Goal: Transaction & Acquisition: Purchase product/service

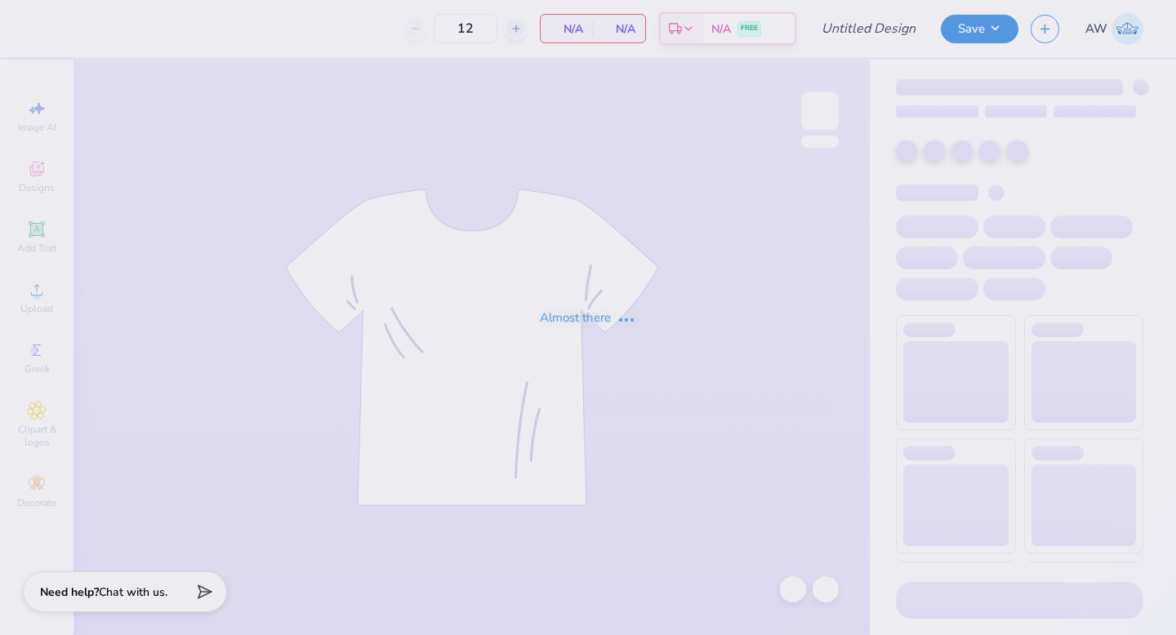
type input "50"
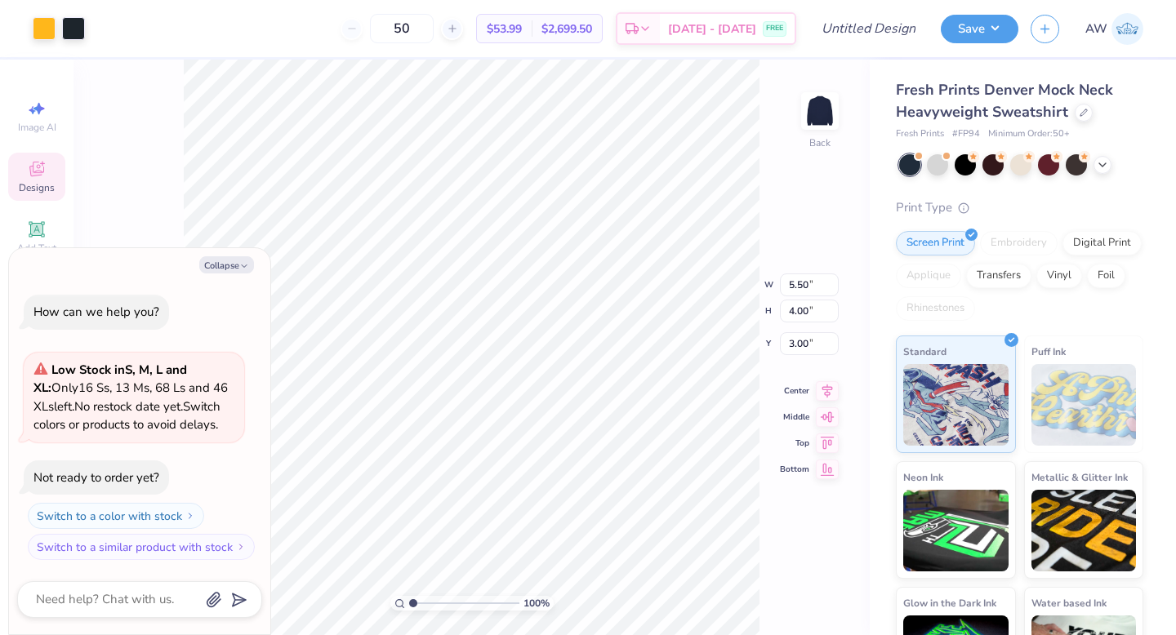
type textarea "x"
type input "7.86"
type input "5.71"
type input "1.29"
type textarea "x"
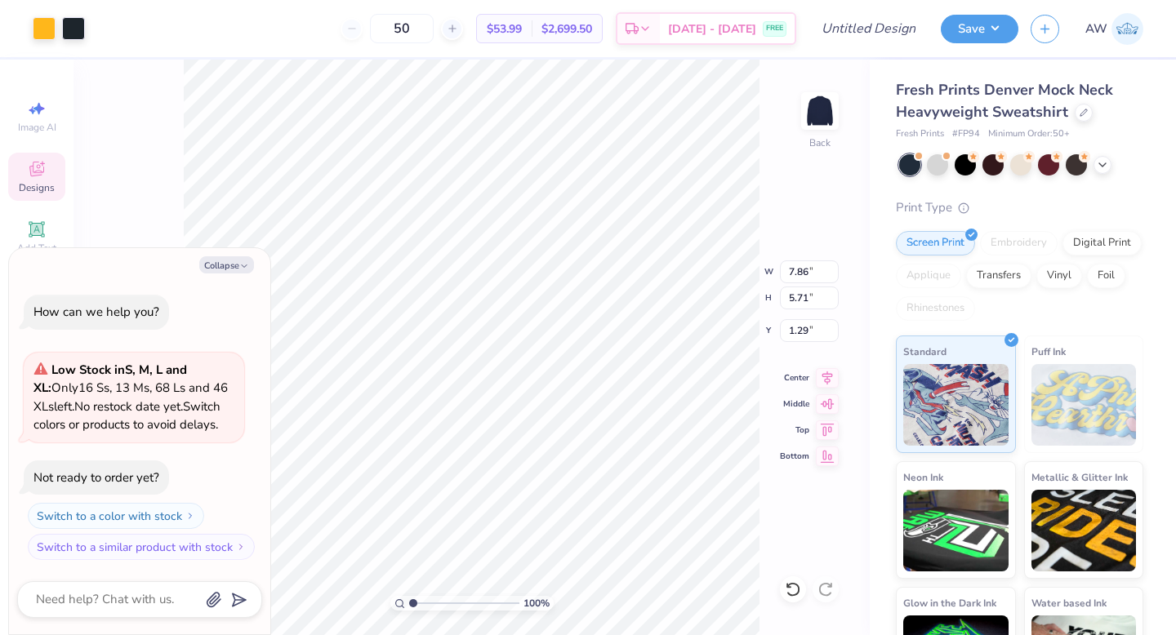
type input "1.22"
click at [234, 270] on button "Collapse" at bounding box center [226, 264] width 55 height 17
type textarea "x"
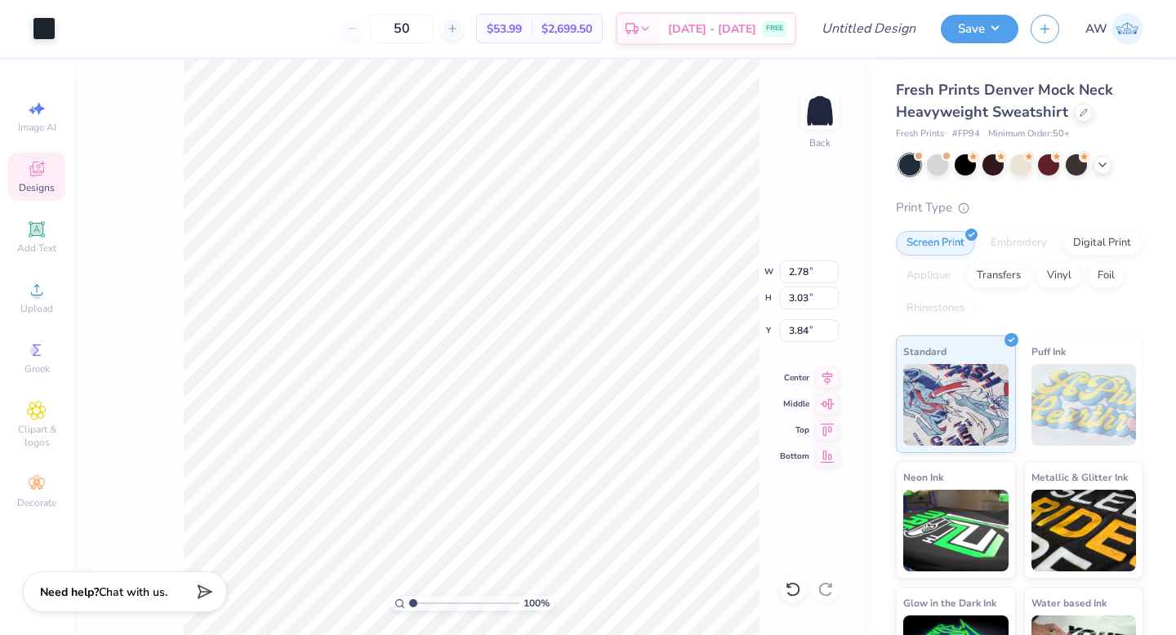
type input "0.55"
type input "0.92"
type input "4.44"
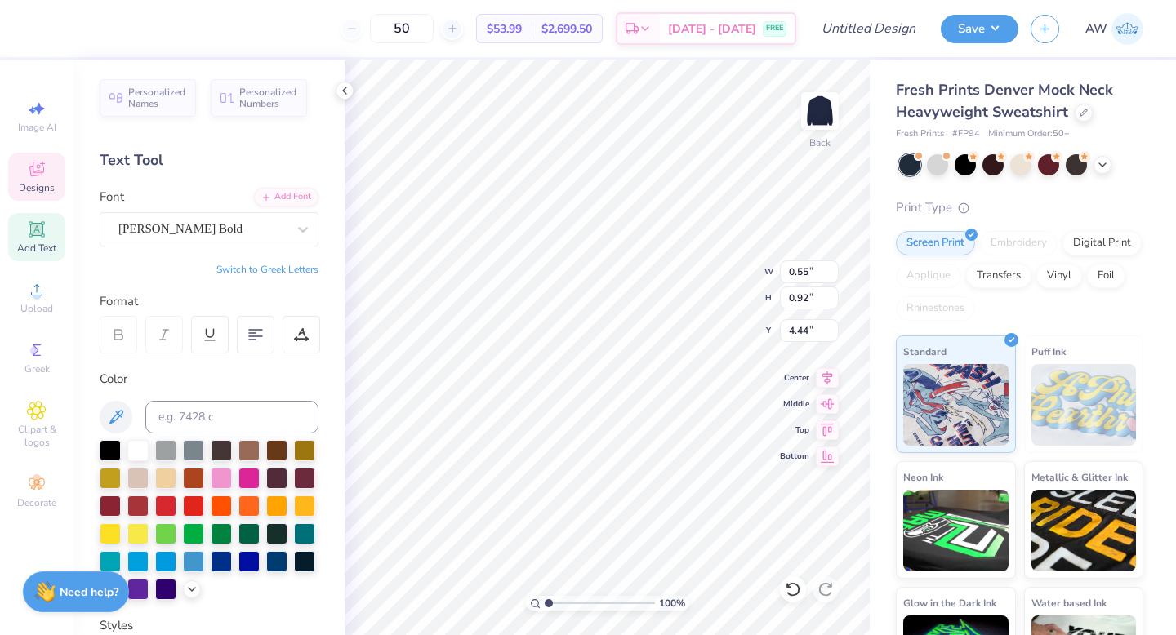
type input "7.86"
type input "2.01"
type input "2.28"
type textarea "DUDES DAY"
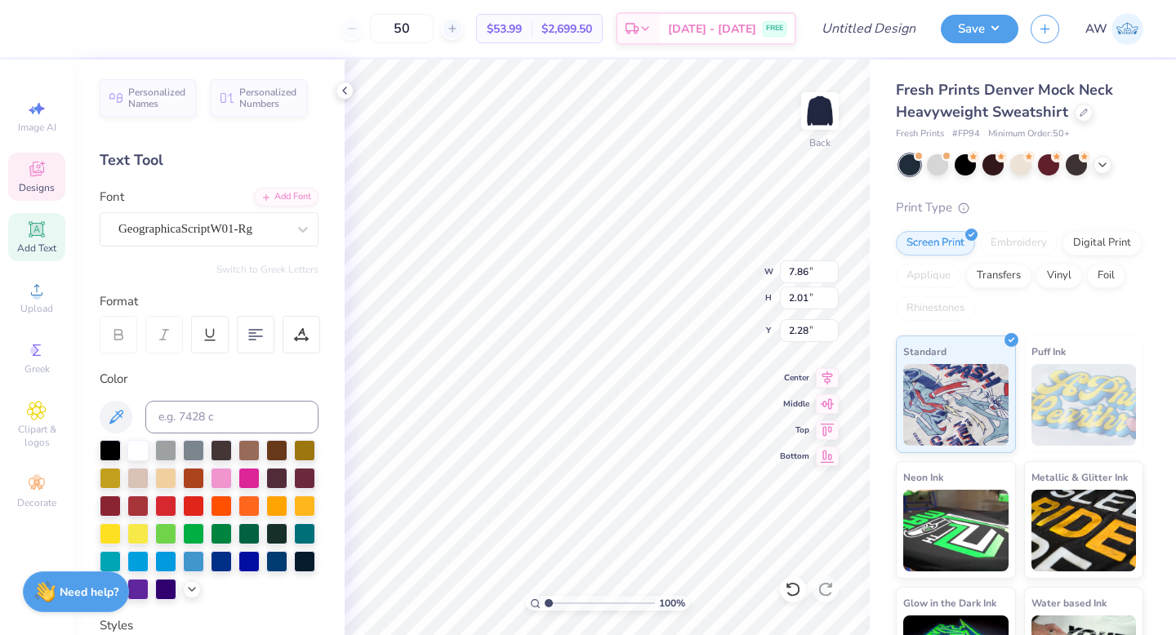
type input "6.13"
type input "1.06"
type input "1.22"
type textarea "Sigma Sigma Sigma"
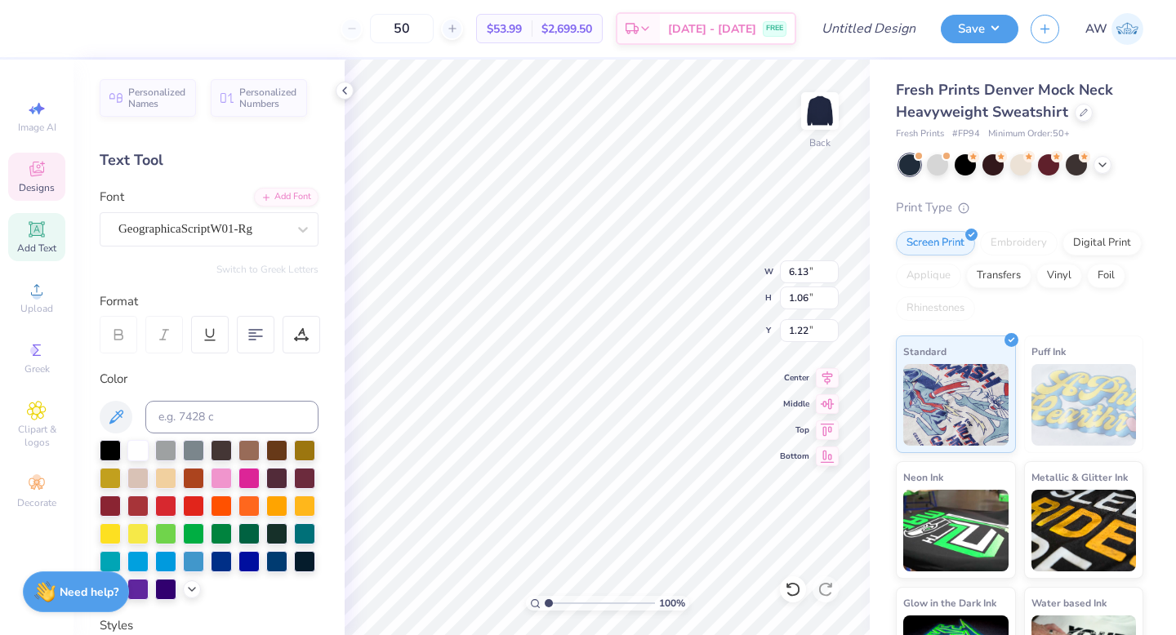
scroll to position [0, 6]
click at [345, 91] on icon at bounding box center [344, 90] width 13 height 13
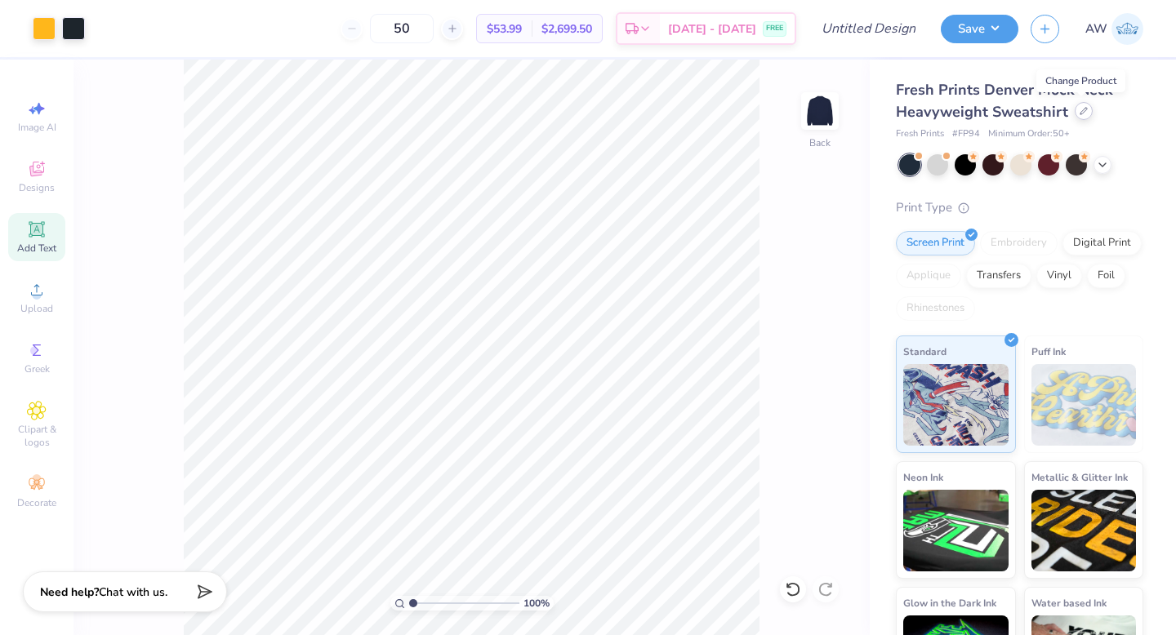
click at [1086, 112] on div at bounding box center [1084, 111] width 18 height 18
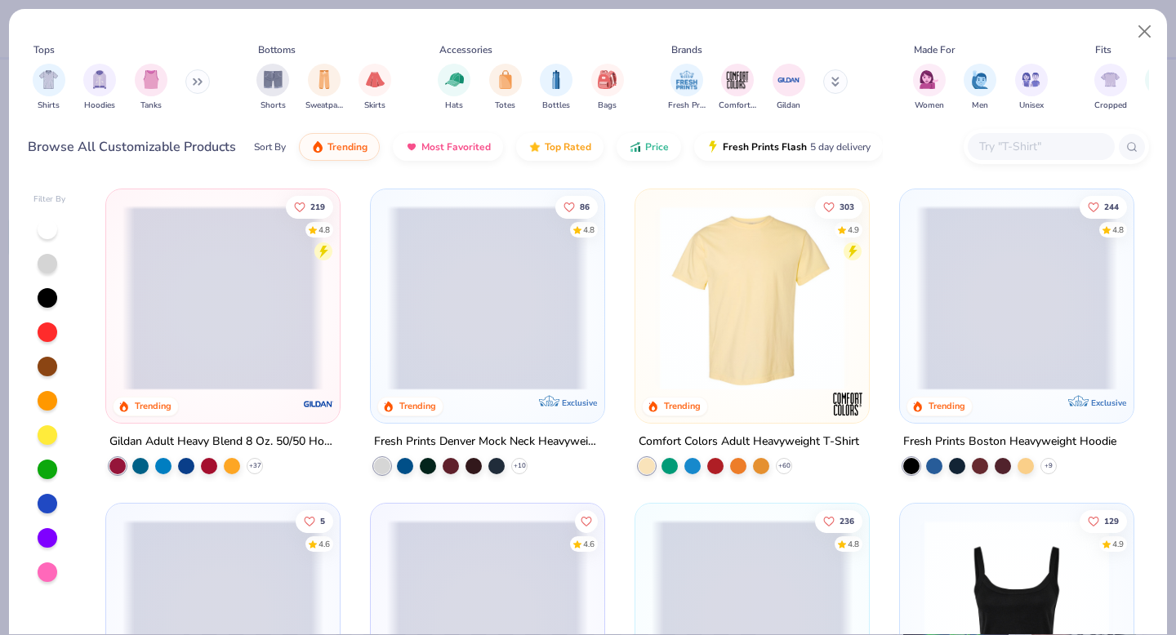
click at [1010, 145] on input "text" at bounding box center [1041, 146] width 126 height 19
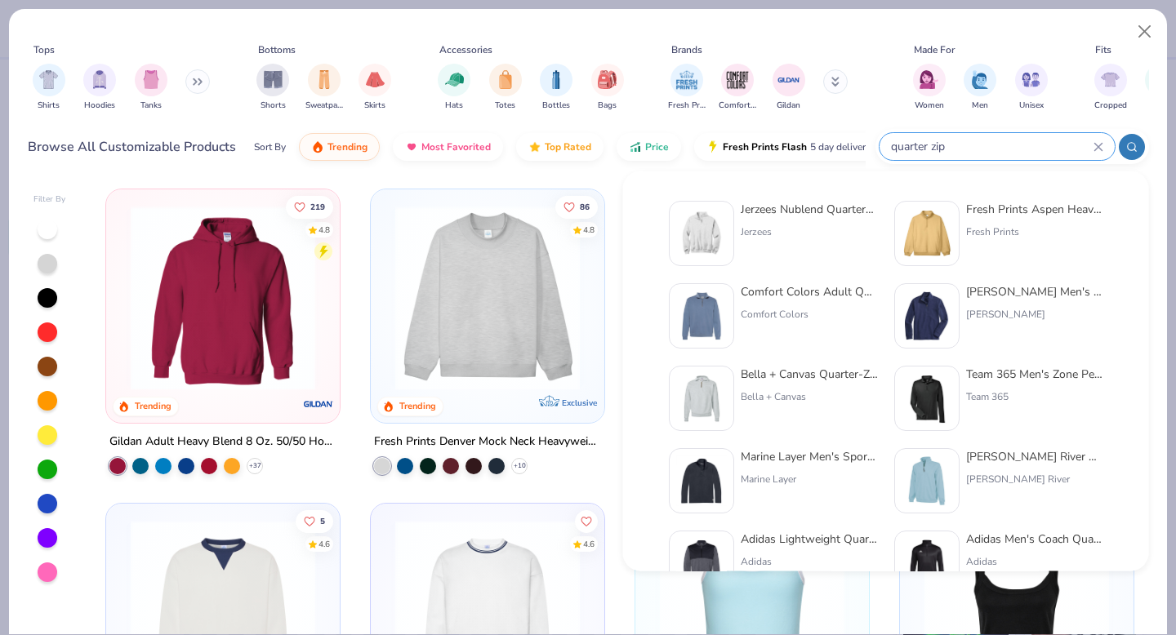
type input "quarter zip"
click at [796, 204] on div "Jerzees Nublend Quarter-Zip Cadet Collar Sweatshirt" at bounding box center [809, 209] width 137 height 17
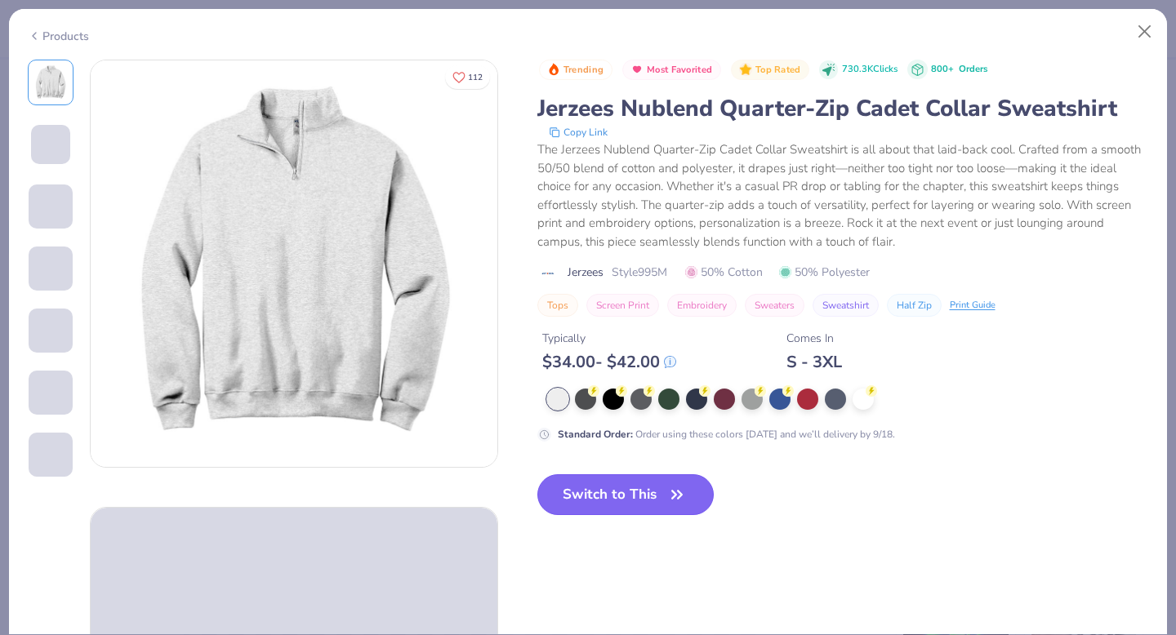
click at [623, 496] on button "Switch to This" at bounding box center [625, 495] width 177 height 41
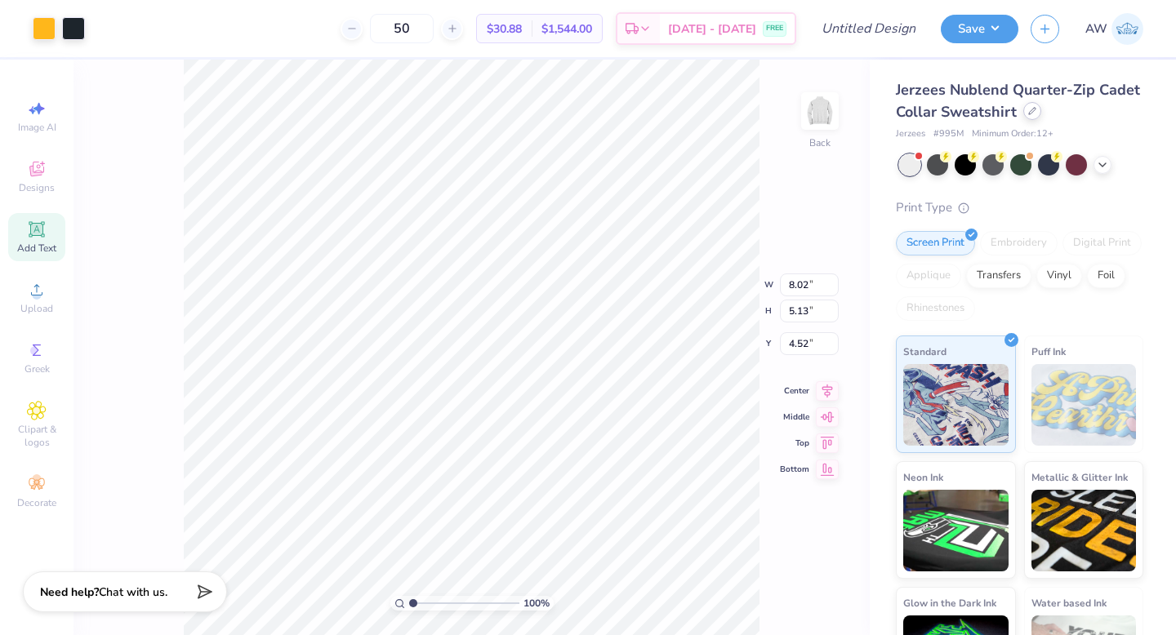
click at [1030, 115] on div at bounding box center [1032, 111] width 18 height 18
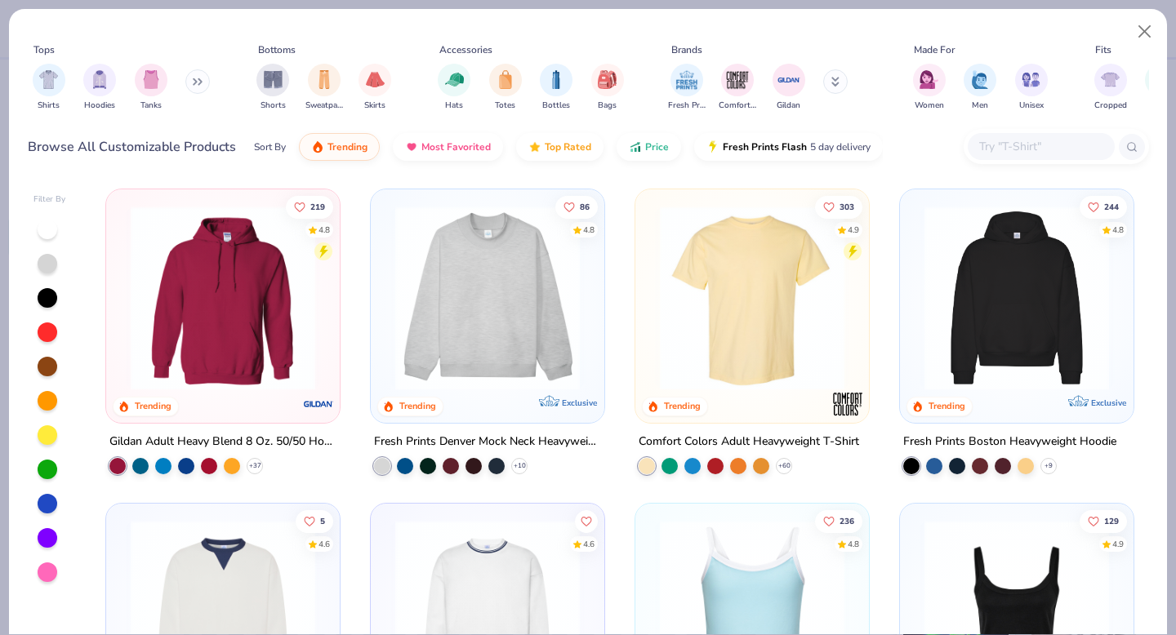
click at [1021, 144] on input "text" at bounding box center [1041, 146] width 126 height 19
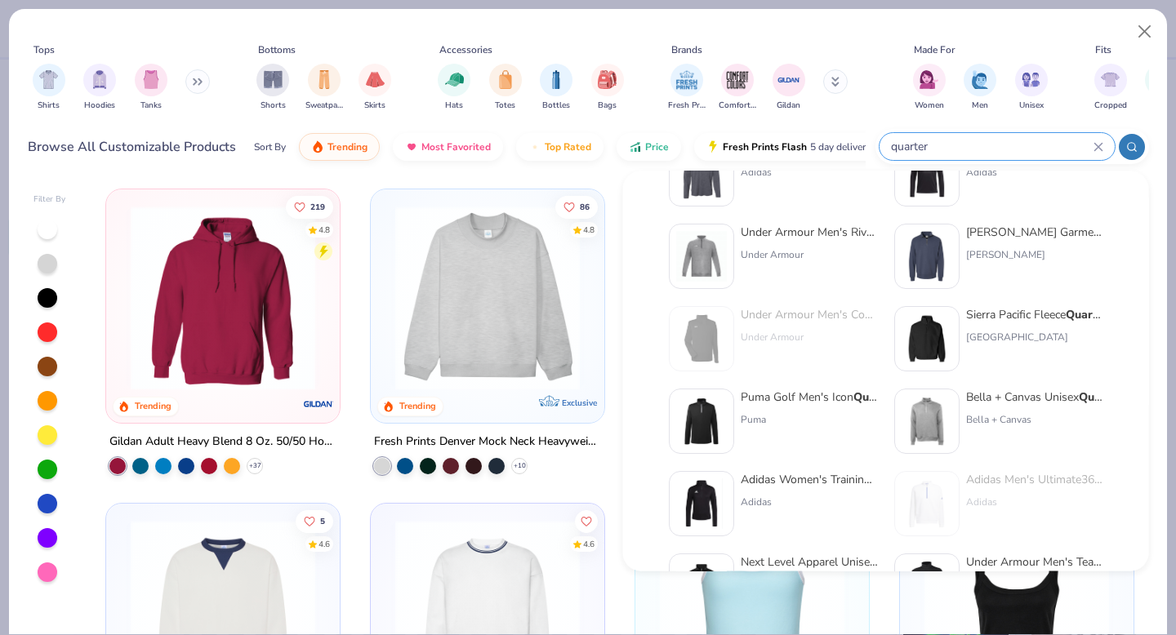
scroll to position [369, 0]
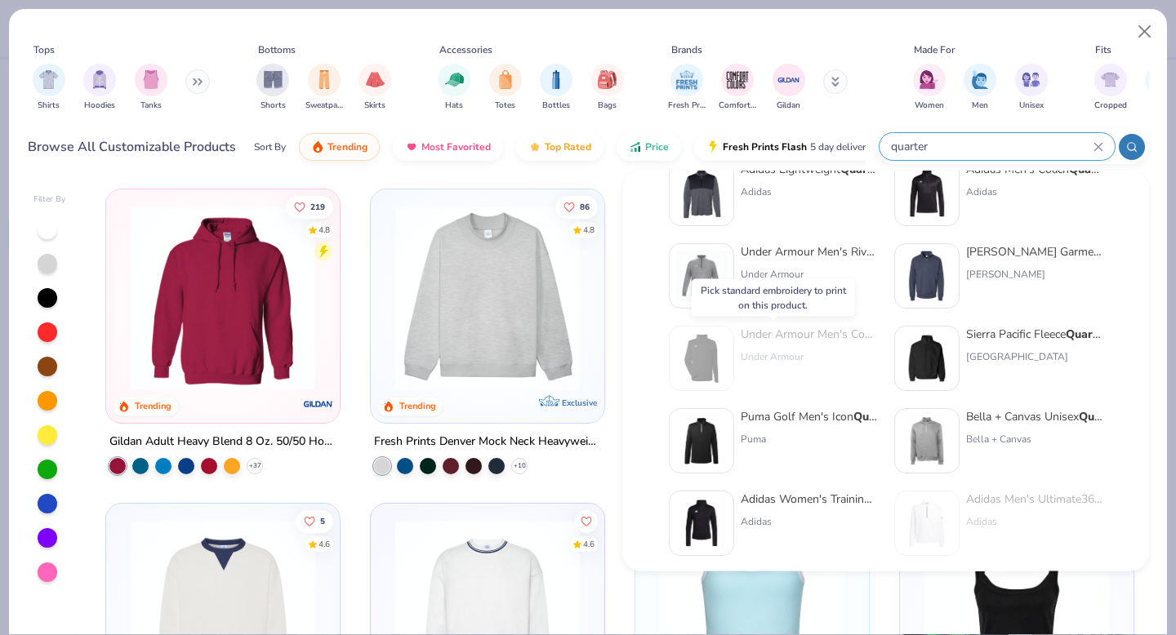
type input "quarter"
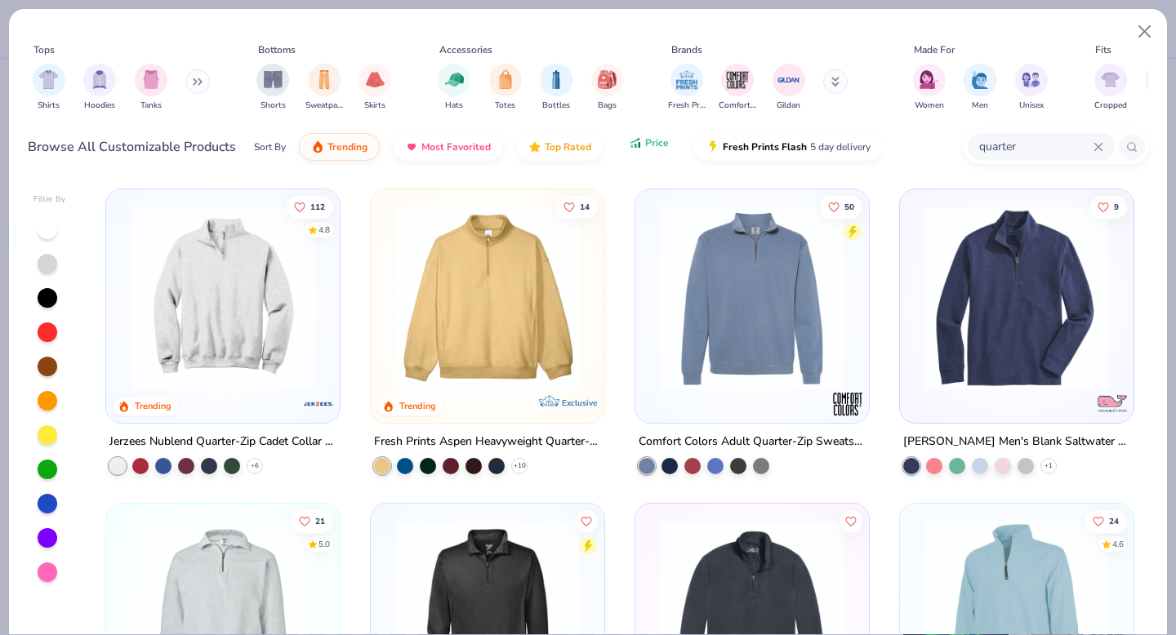
click at [625, 149] on button "Price" at bounding box center [649, 143] width 65 height 28
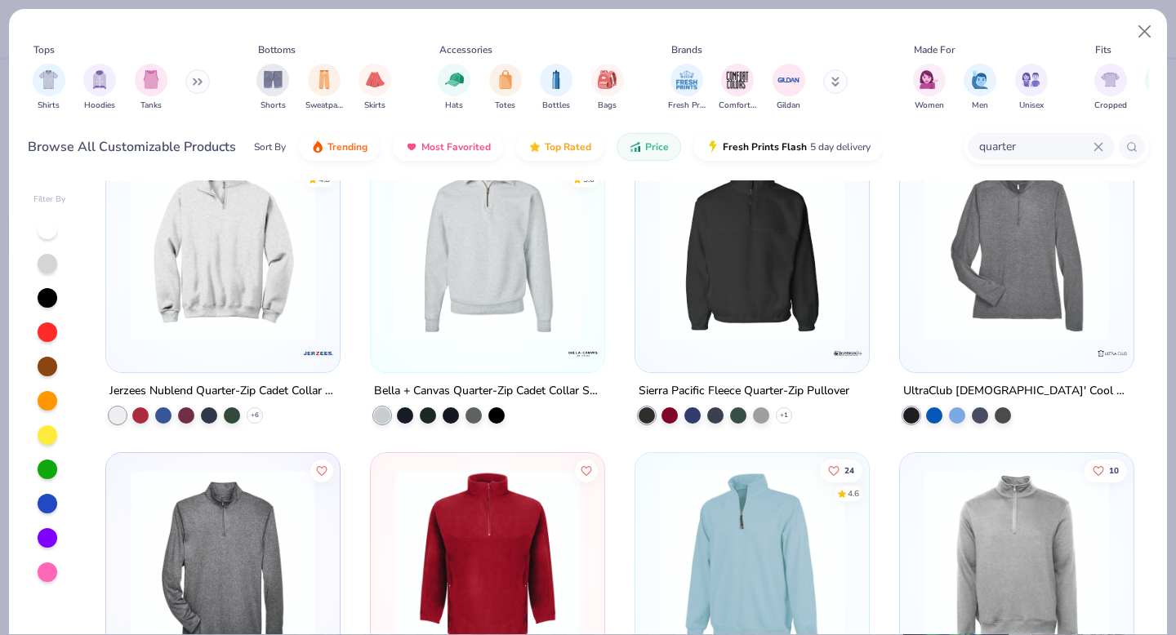
scroll to position [339, 0]
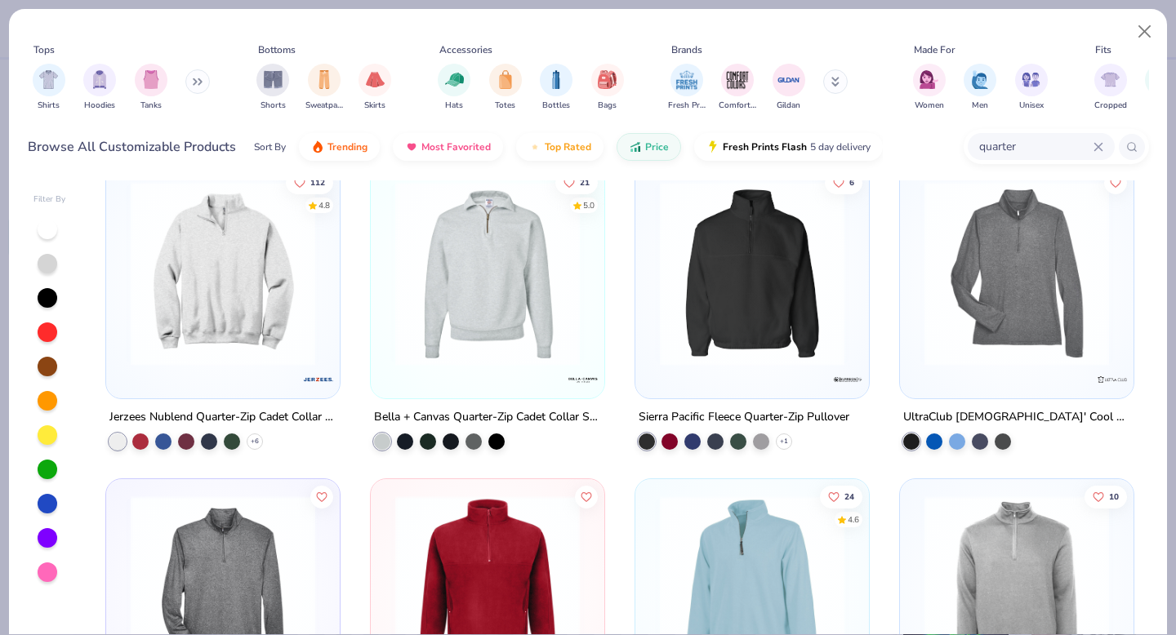
click at [580, 305] on img at bounding box center [487, 273] width 201 height 185
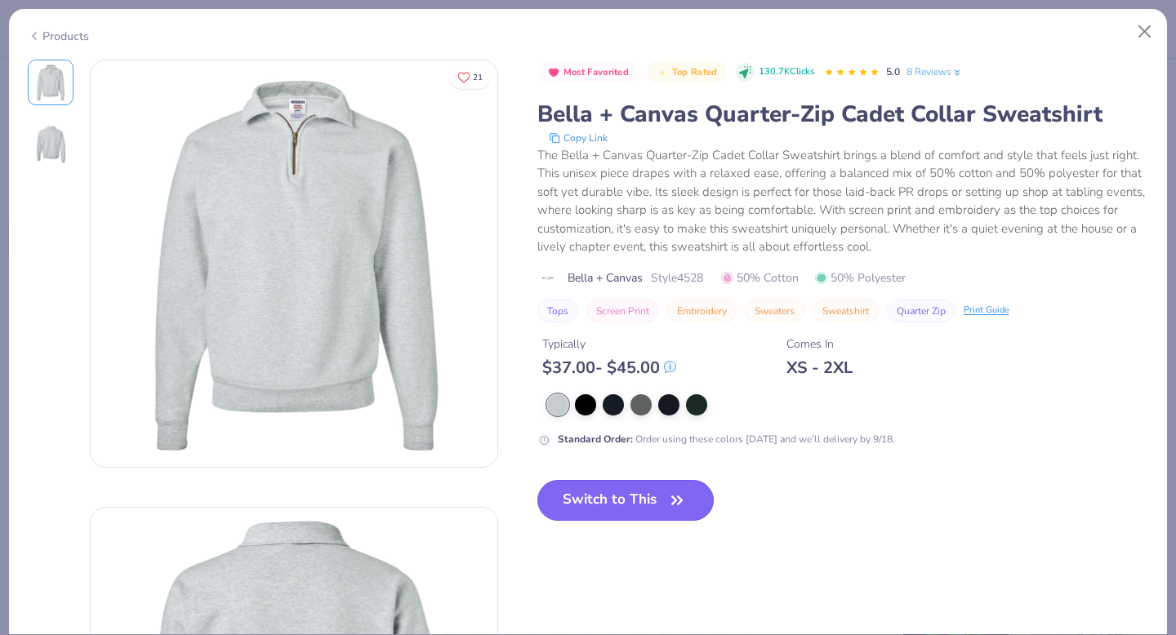
click at [618, 493] on button "Switch to This" at bounding box center [625, 500] width 177 height 41
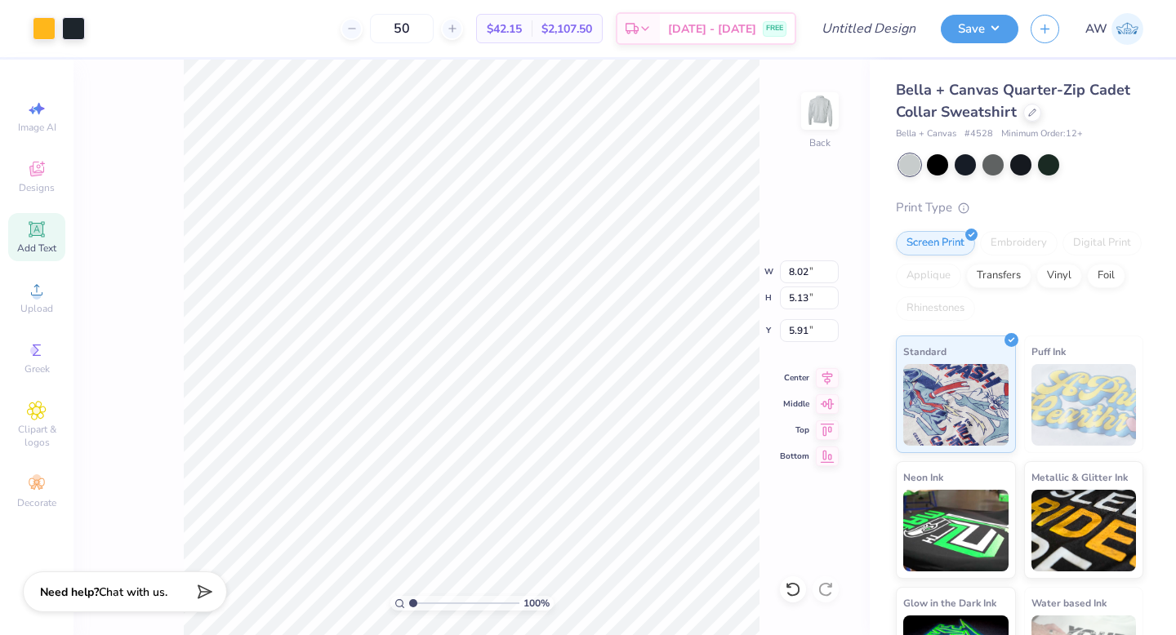
type input "6.48"
click at [1032, 113] on icon at bounding box center [1032, 111] width 8 height 8
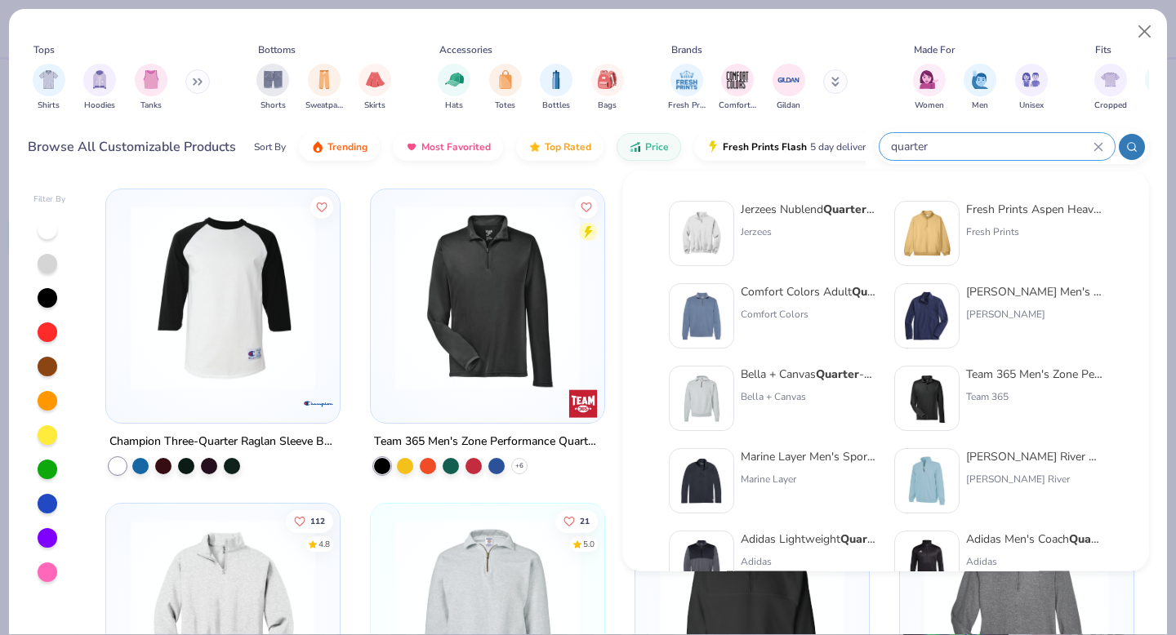
click at [1092, 151] on input "quarter" at bounding box center [991, 146] width 204 height 19
click at [1101, 151] on icon at bounding box center [1099, 147] width 10 height 10
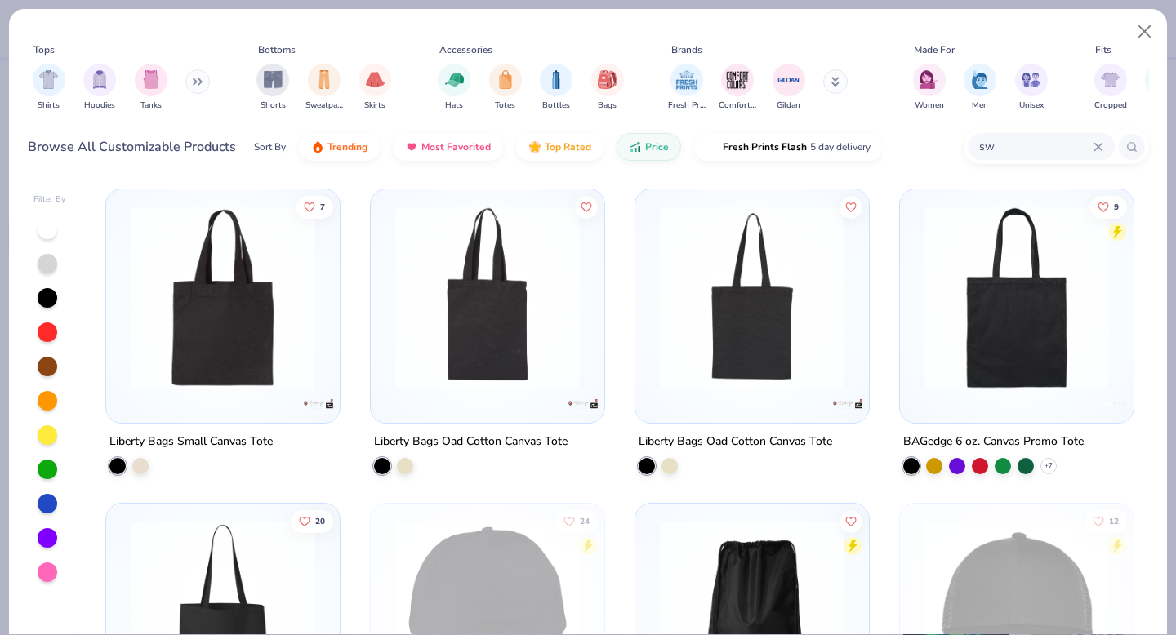
type input "s"
type input "q"
type input "s"
type input "sweatshirt"
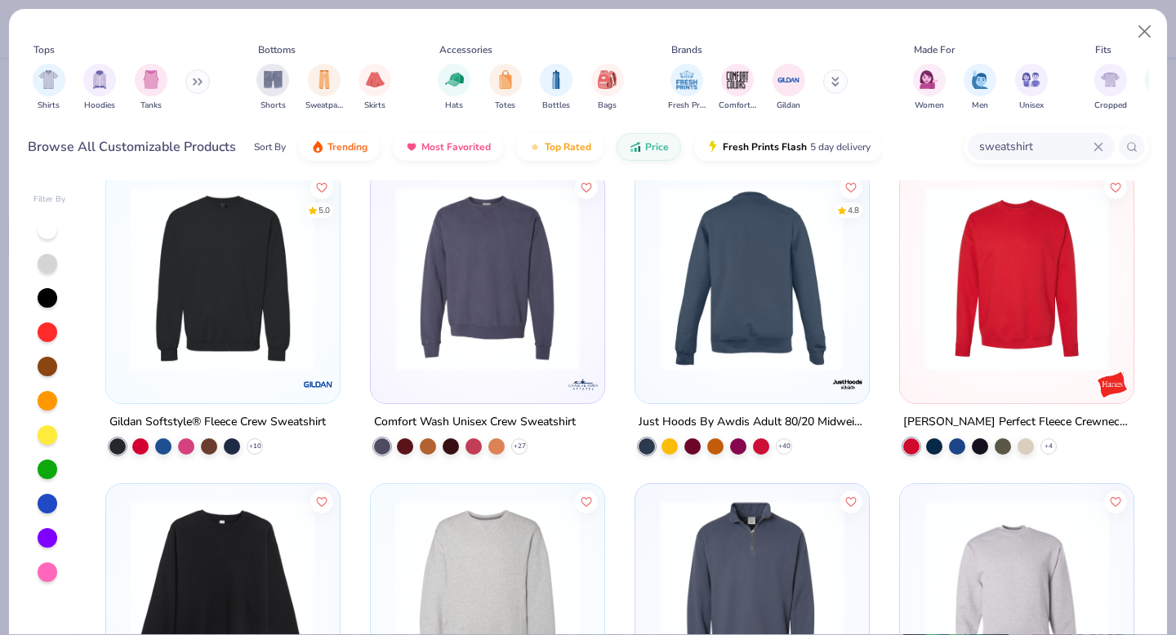
scroll to position [2, 0]
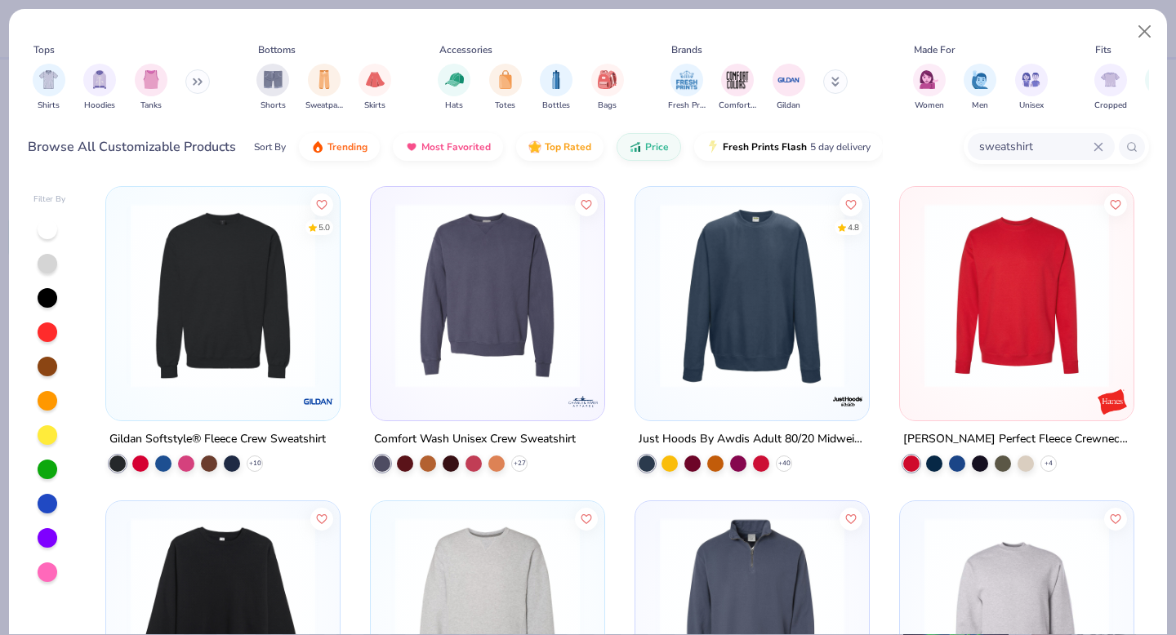
click at [314, 247] on img at bounding box center [223, 295] width 201 height 185
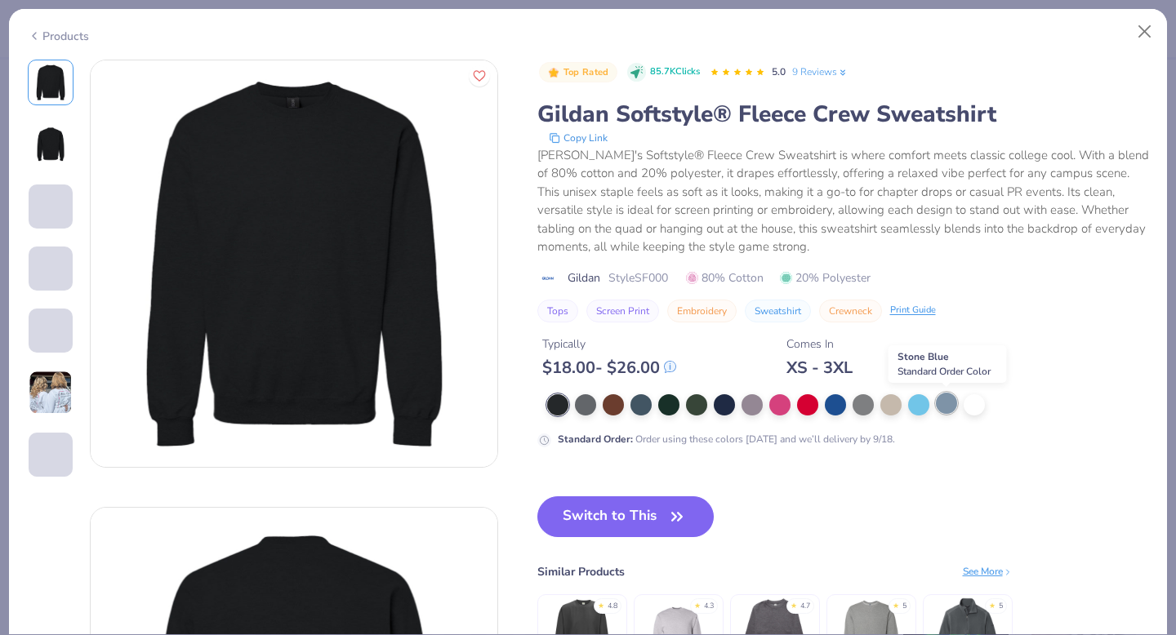
click at [952, 404] on div at bounding box center [946, 403] width 21 height 21
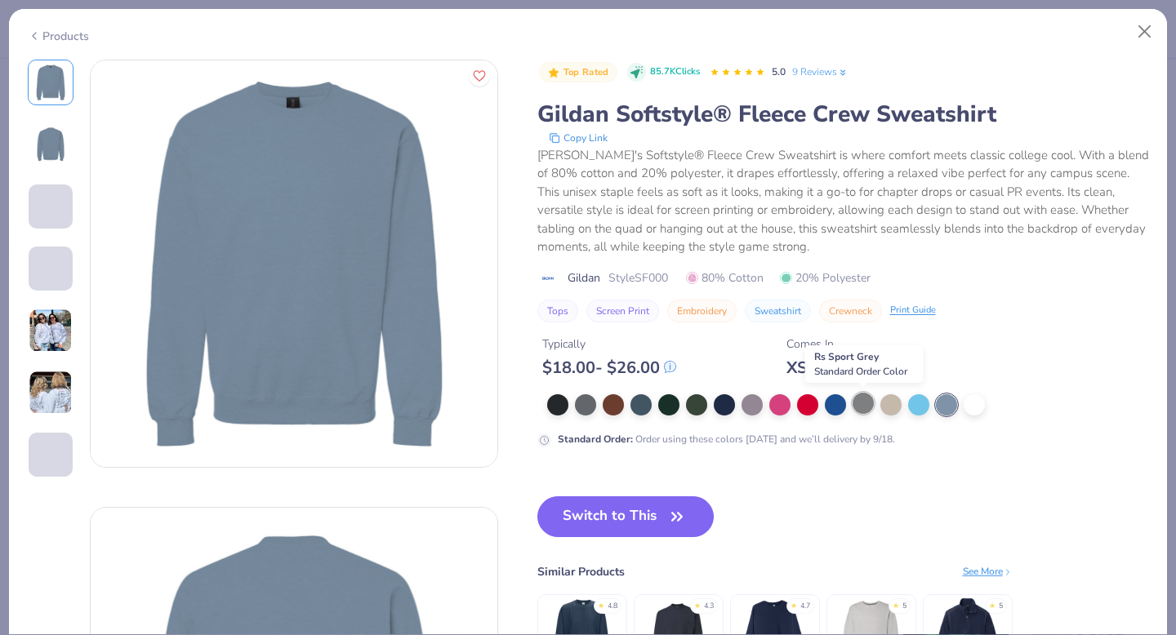
click at [862, 406] on div at bounding box center [863, 403] width 21 height 21
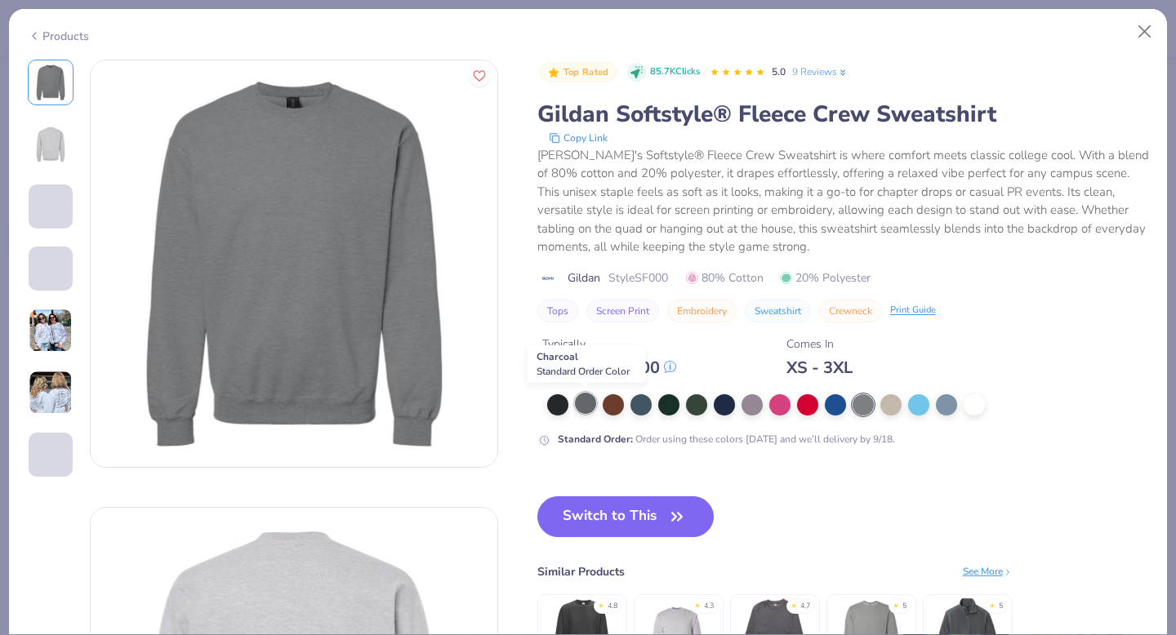
click at [590, 400] on div at bounding box center [585, 403] width 21 height 21
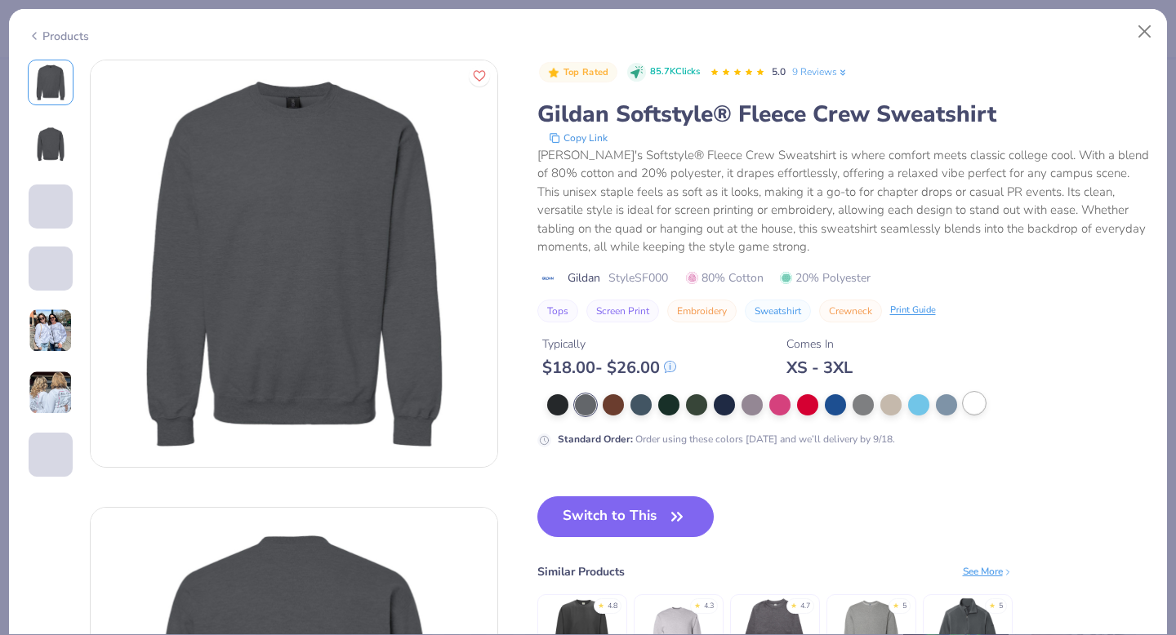
click at [972, 404] on div at bounding box center [974, 403] width 21 height 21
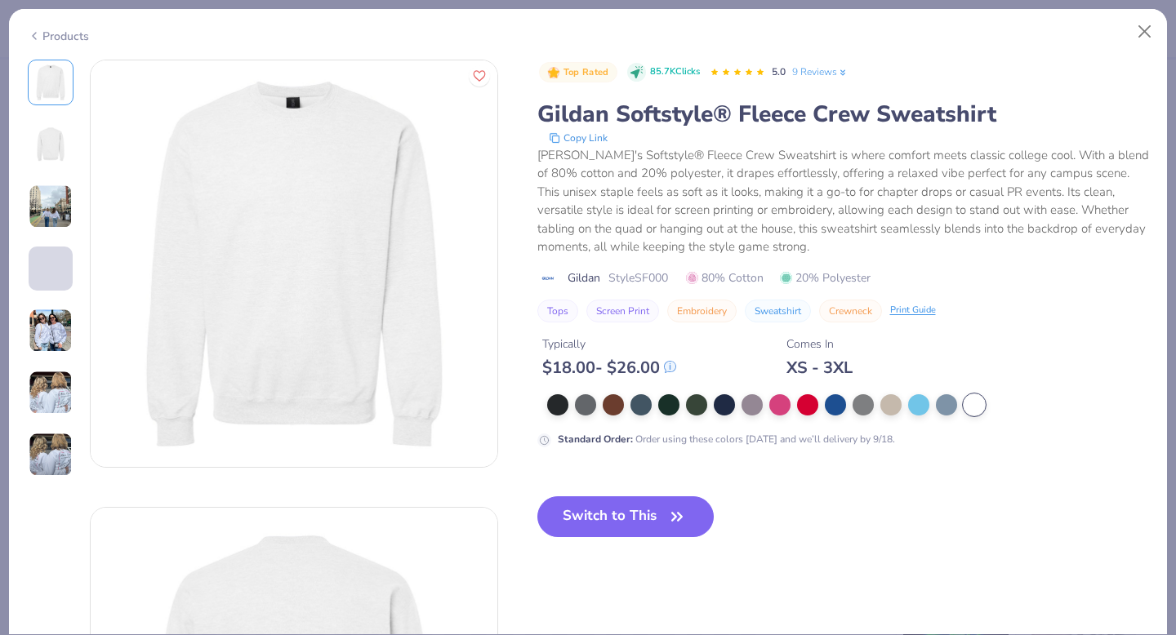
click at [24, 328] on div "AU [GEOGRAPHIC_DATA], [GEOGRAPHIC_DATA] AU [GEOGRAPHIC_DATA], [GEOGRAPHIC_DATA]…" at bounding box center [588, 348] width 1158 height 576
click at [50, 328] on img at bounding box center [51, 331] width 44 height 44
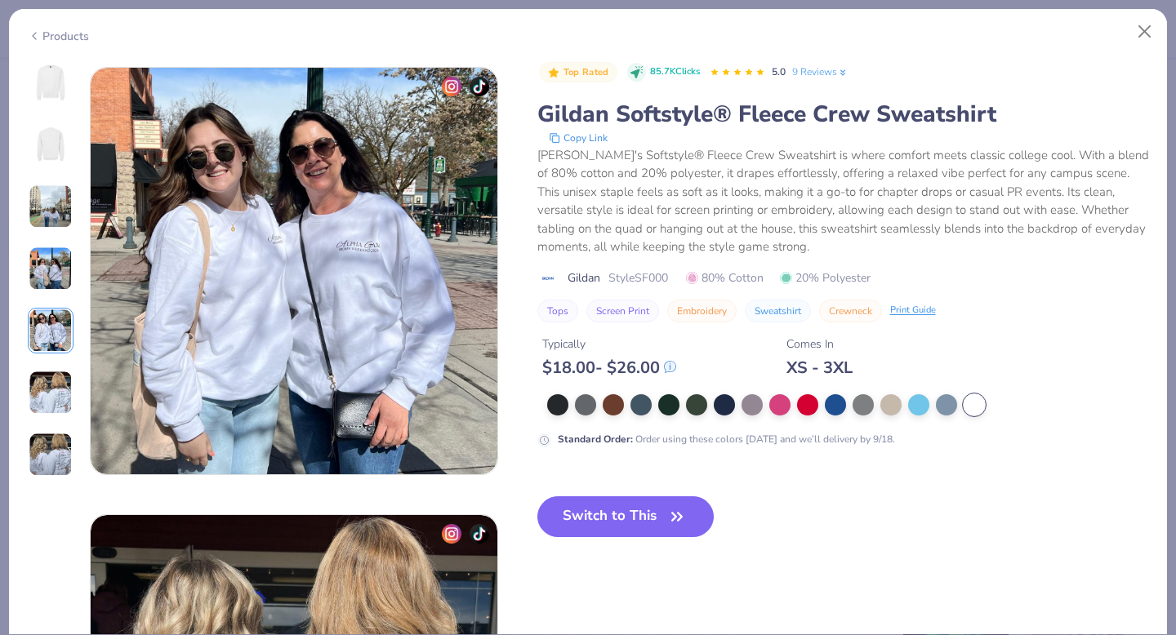
scroll to position [1790, 0]
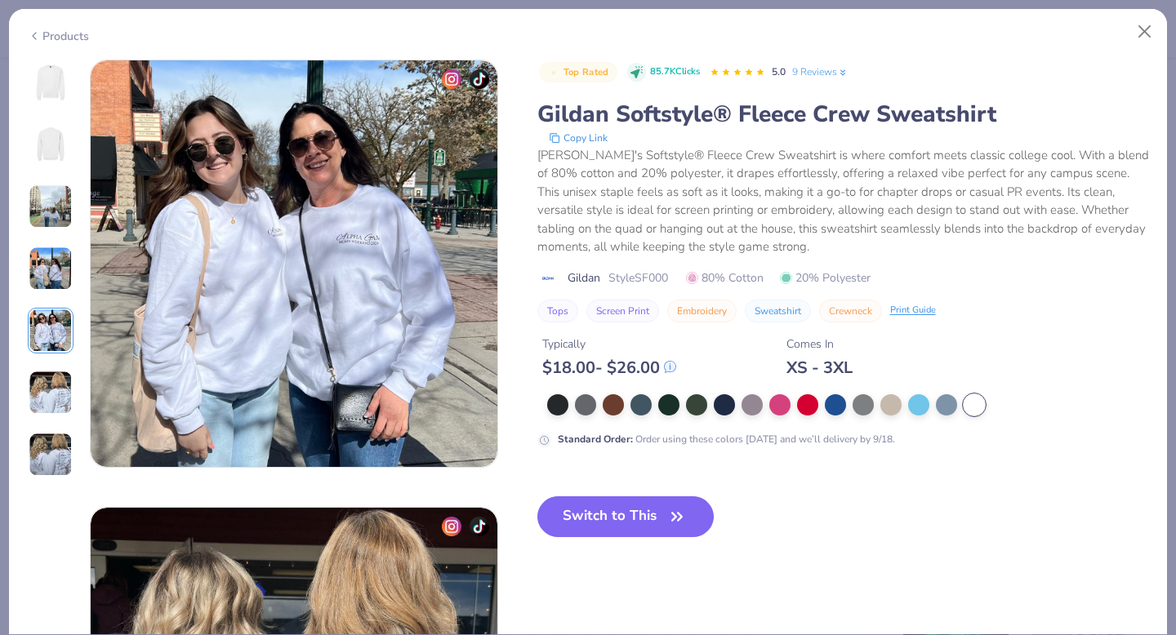
click at [56, 363] on div at bounding box center [51, 269] width 46 height 418
click at [57, 391] on img at bounding box center [51, 393] width 44 height 44
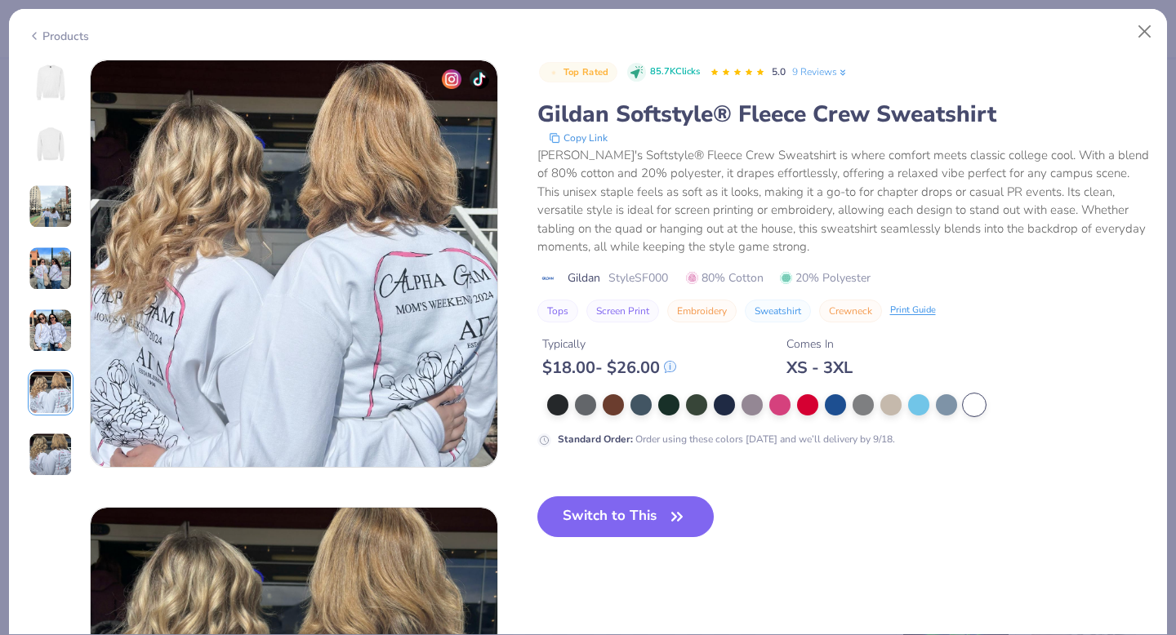
click at [58, 220] on img at bounding box center [51, 207] width 44 height 44
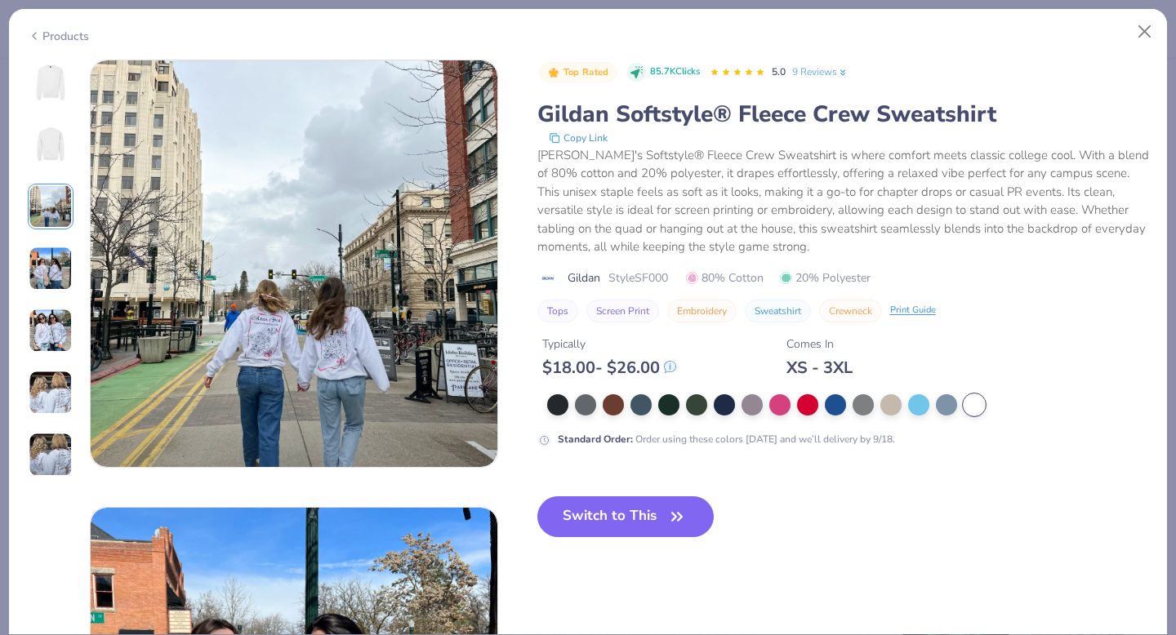
click at [56, 166] on div at bounding box center [51, 145] width 46 height 46
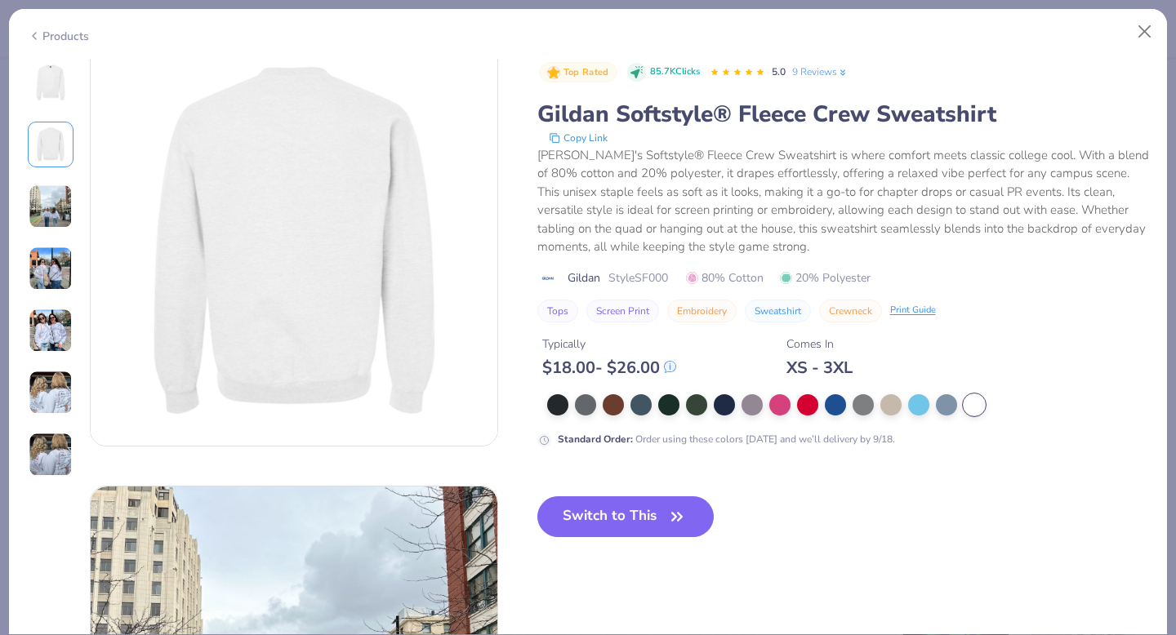
scroll to position [448, 0]
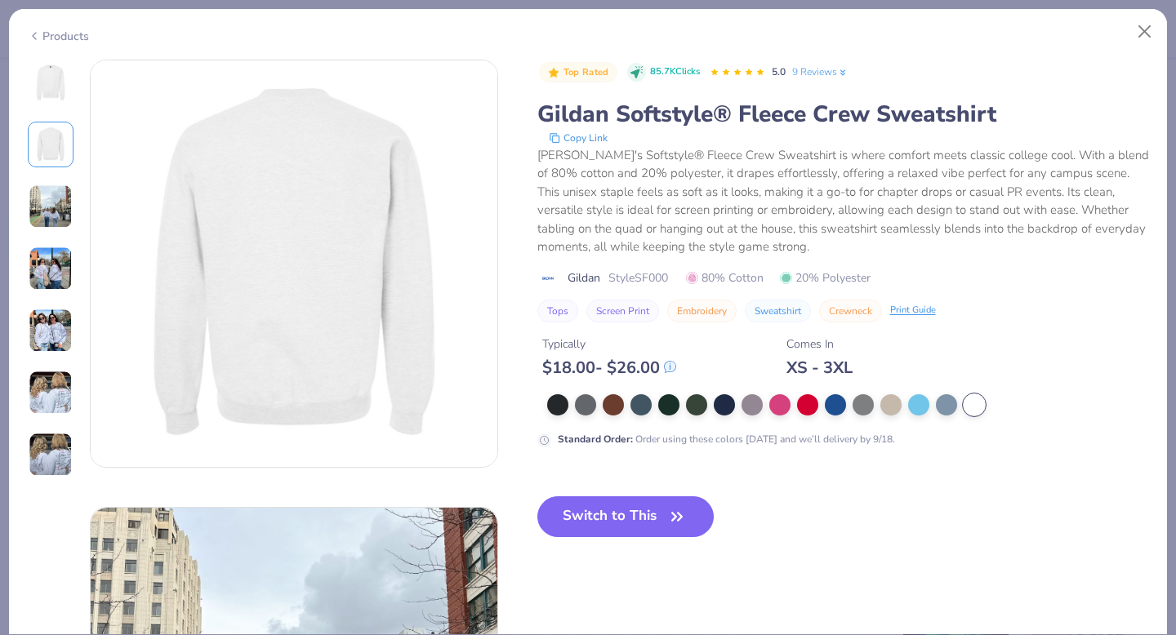
click at [52, 28] on div "Products" at bounding box center [58, 36] width 61 height 17
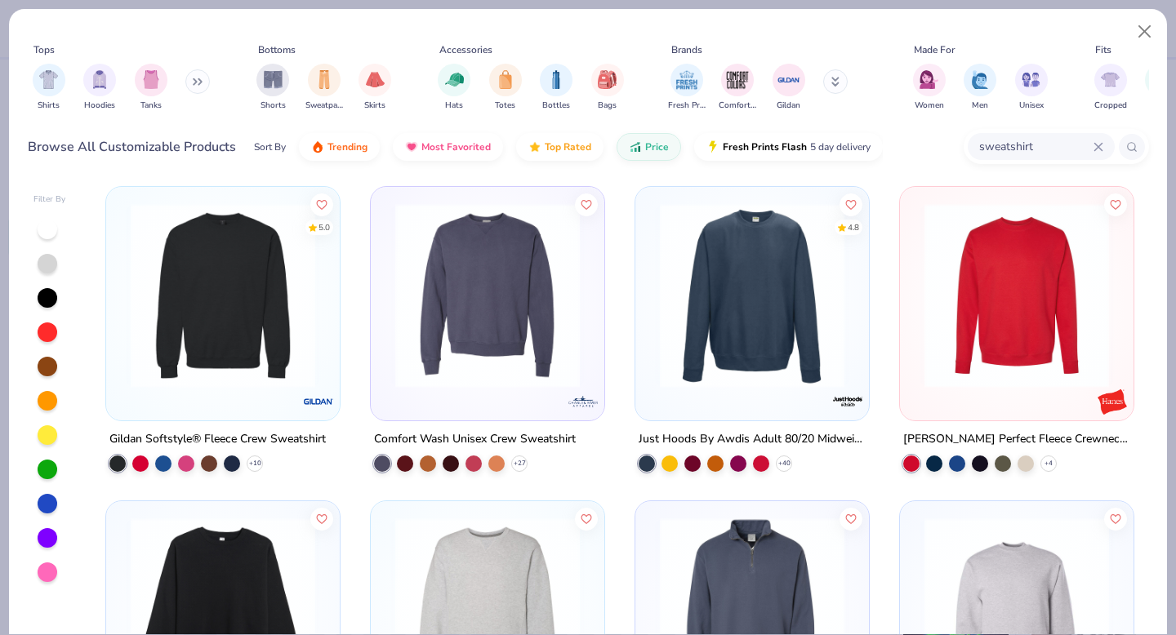
click at [1012, 328] on img at bounding box center [1016, 295] width 201 height 185
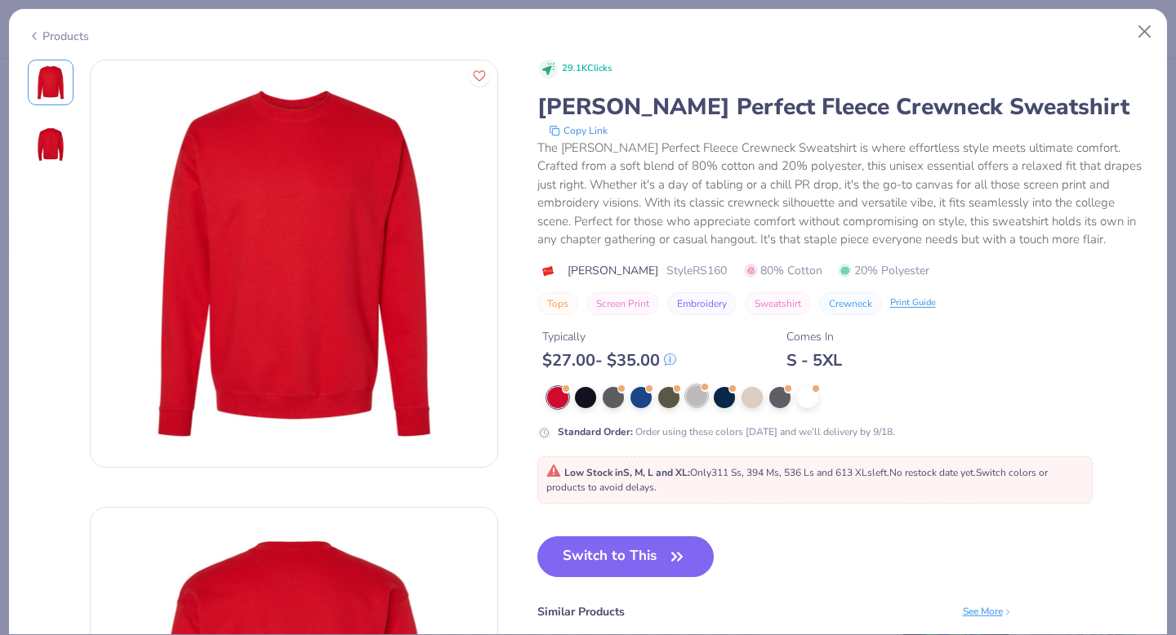
click at [703, 395] on div at bounding box center [696, 396] width 21 height 21
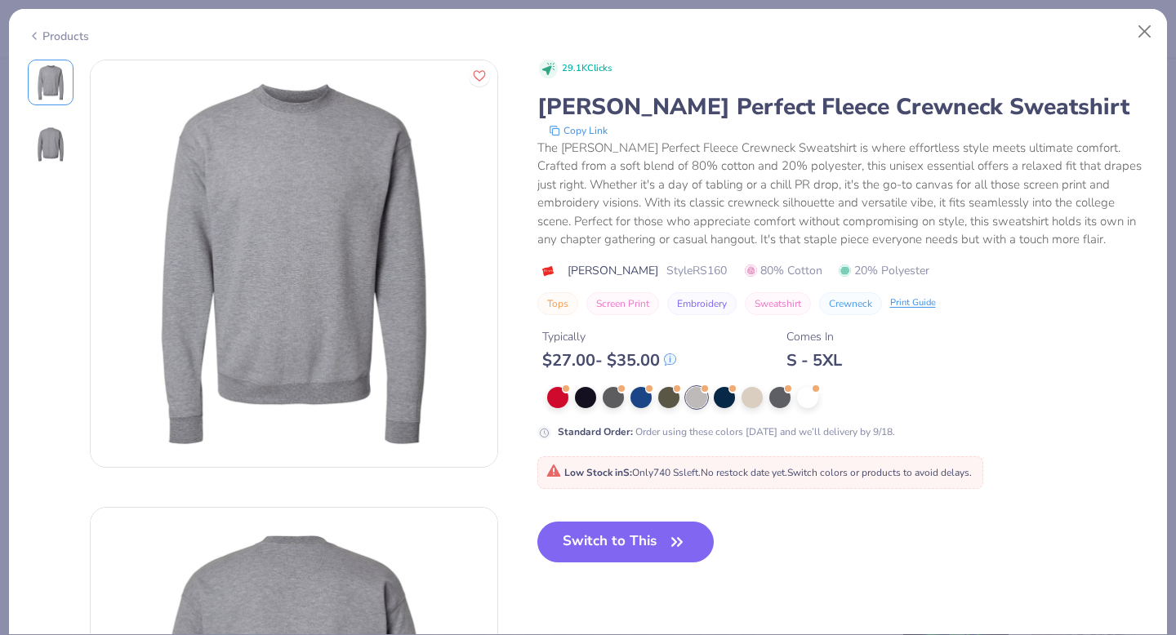
click at [29, 32] on icon at bounding box center [34, 36] width 13 height 20
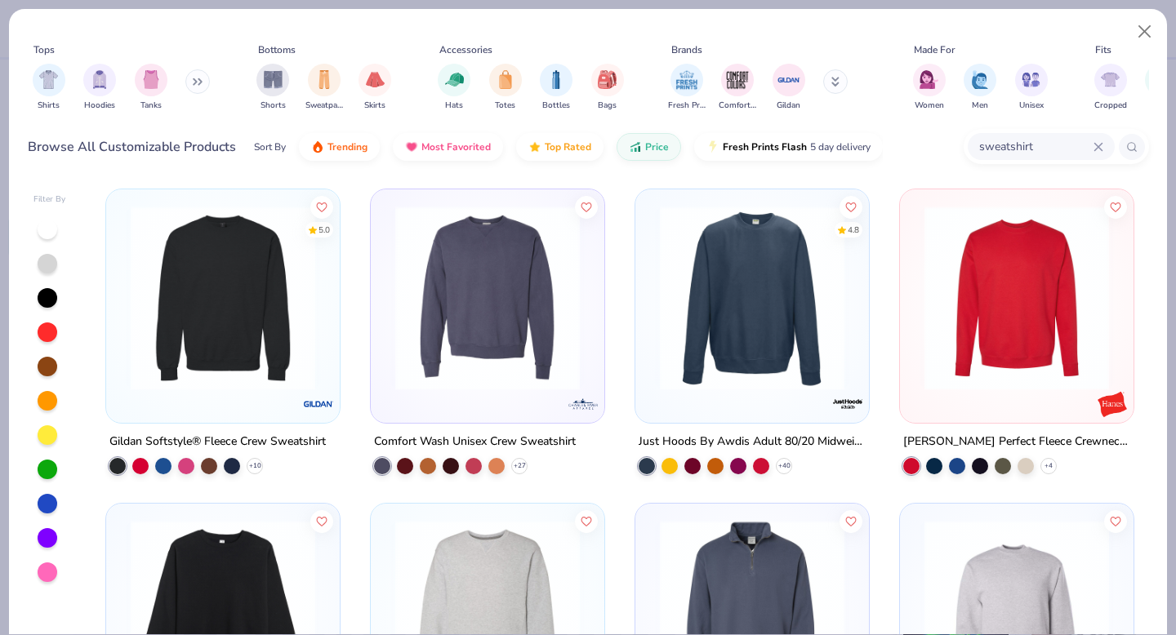
click at [1095, 146] on icon at bounding box center [1099, 147] width 10 height 10
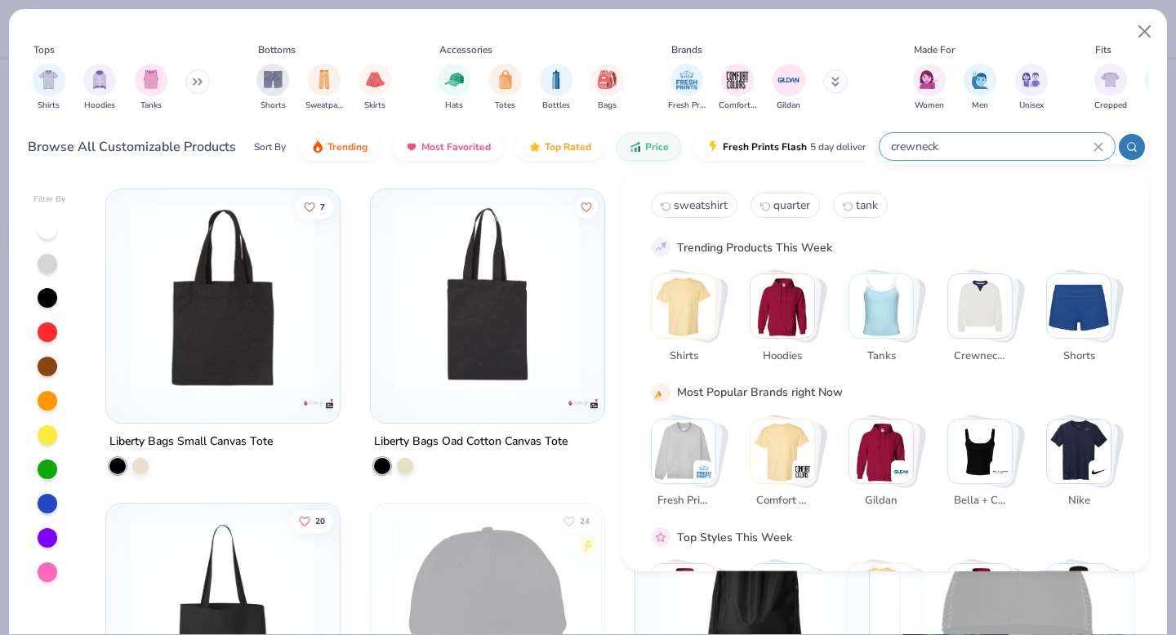
type input "crewneck"
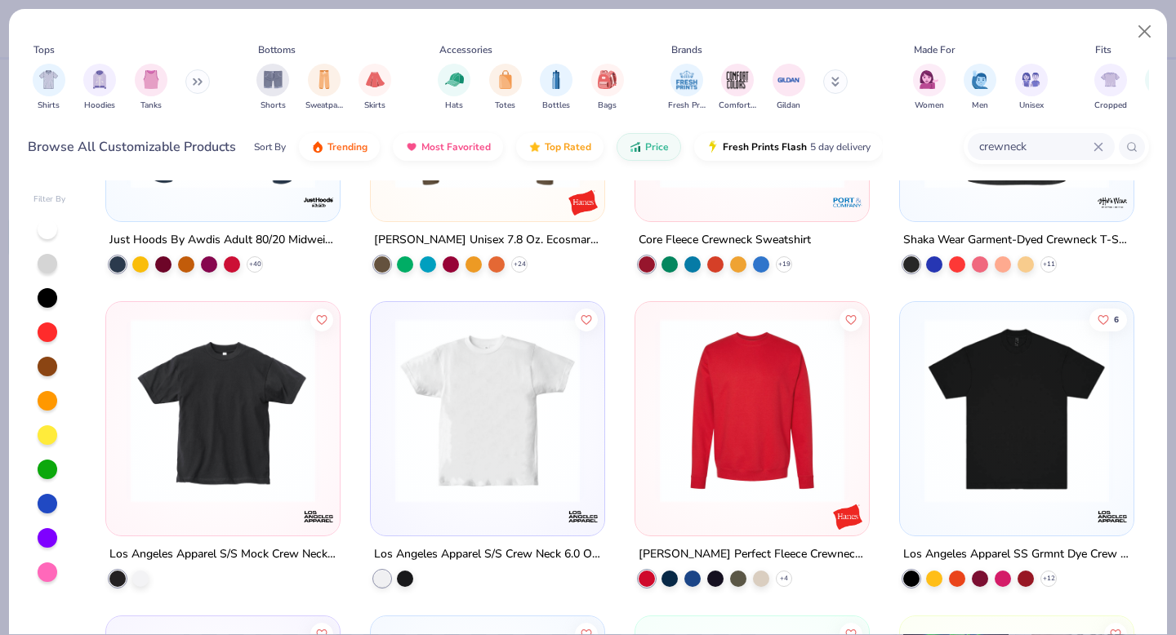
scroll to position [203, 0]
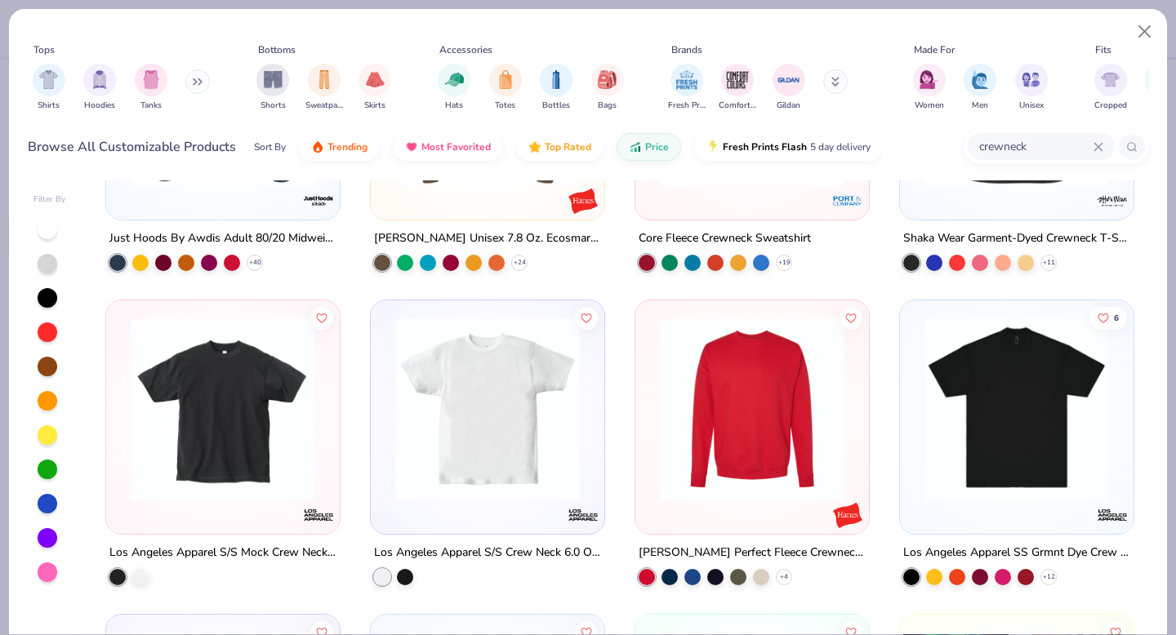
click at [767, 455] on img at bounding box center [752, 409] width 201 height 185
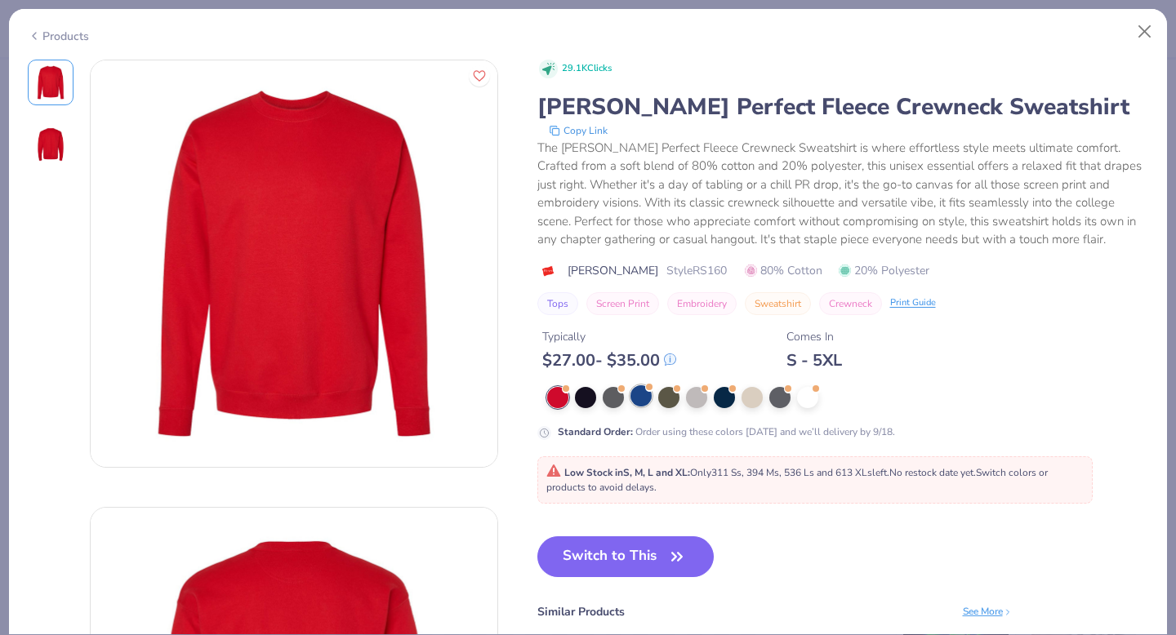
click at [635, 399] on div at bounding box center [641, 396] width 21 height 21
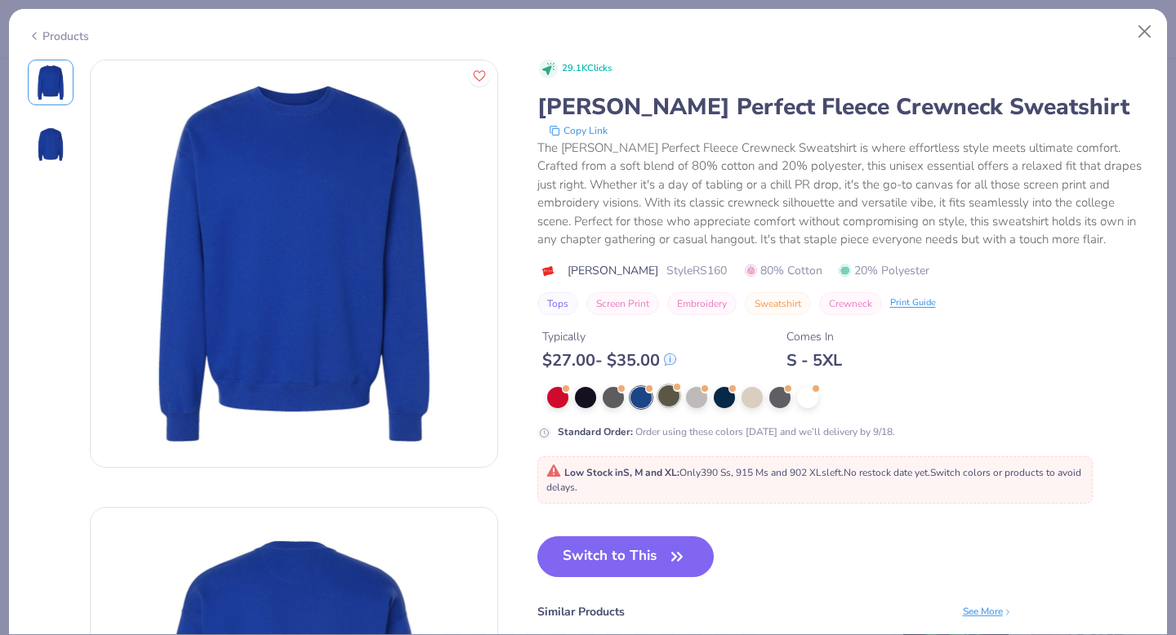
click at [672, 397] on div at bounding box center [668, 396] width 21 height 21
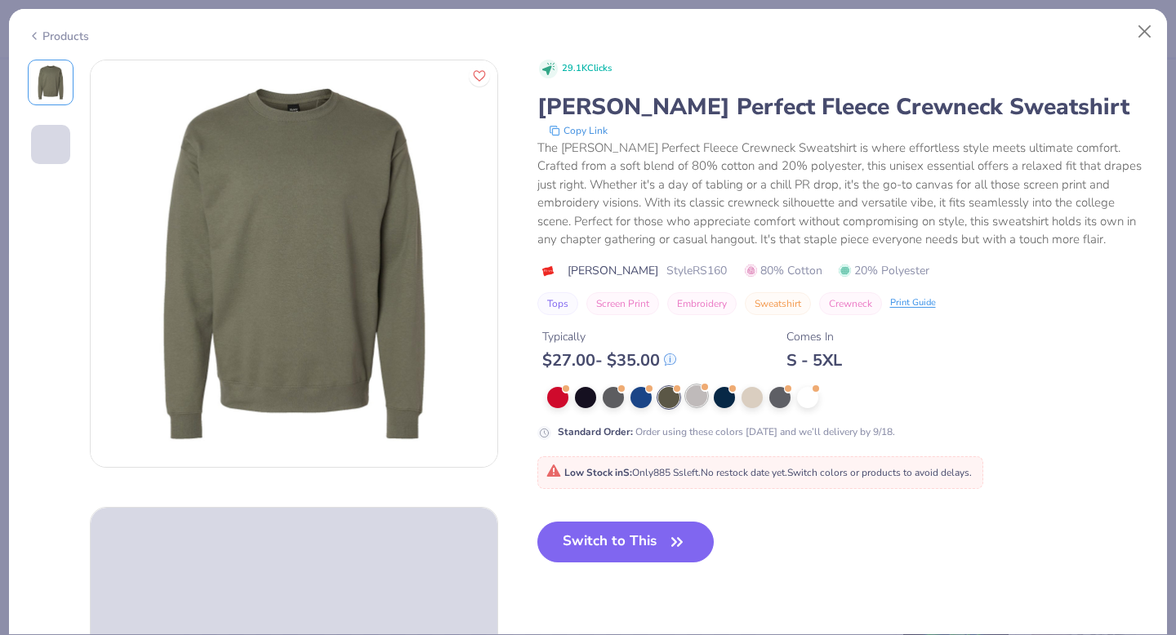
click at [695, 396] on div at bounding box center [696, 396] width 21 height 21
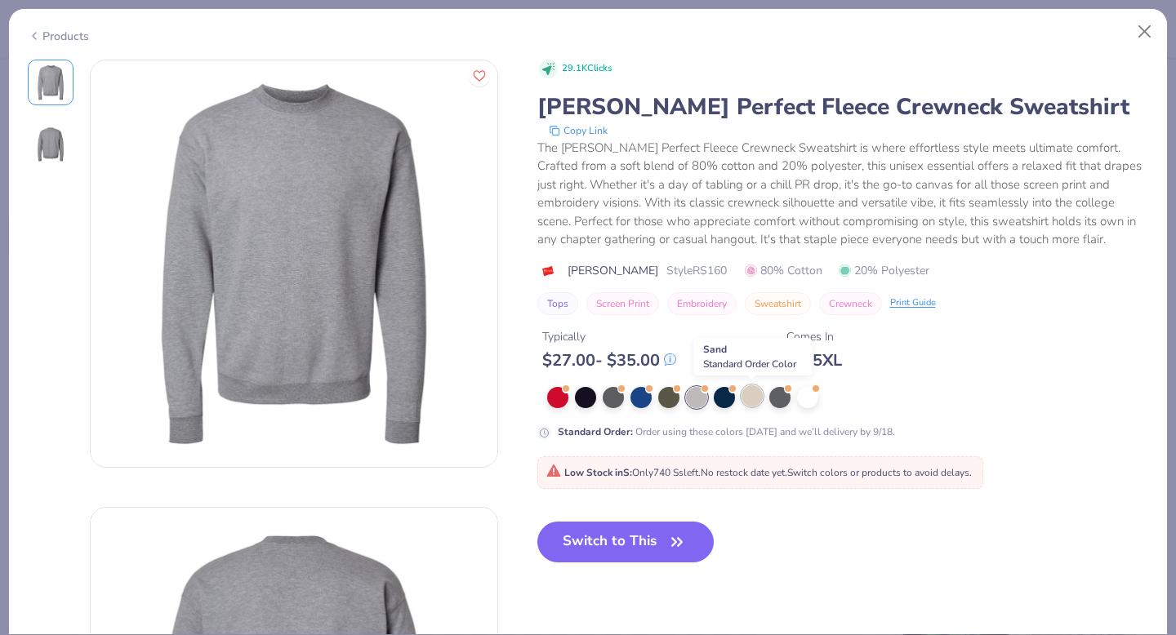
click at [744, 399] on div at bounding box center [752, 396] width 21 height 21
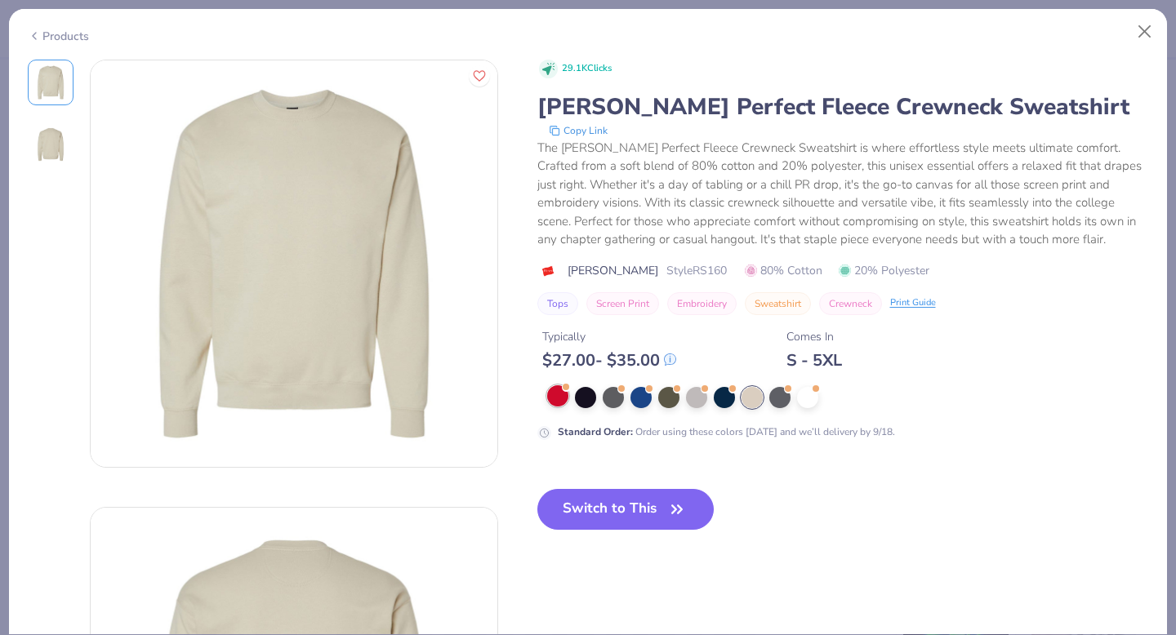
click at [551, 398] on div at bounding box center [557, 396] width 21 height 21
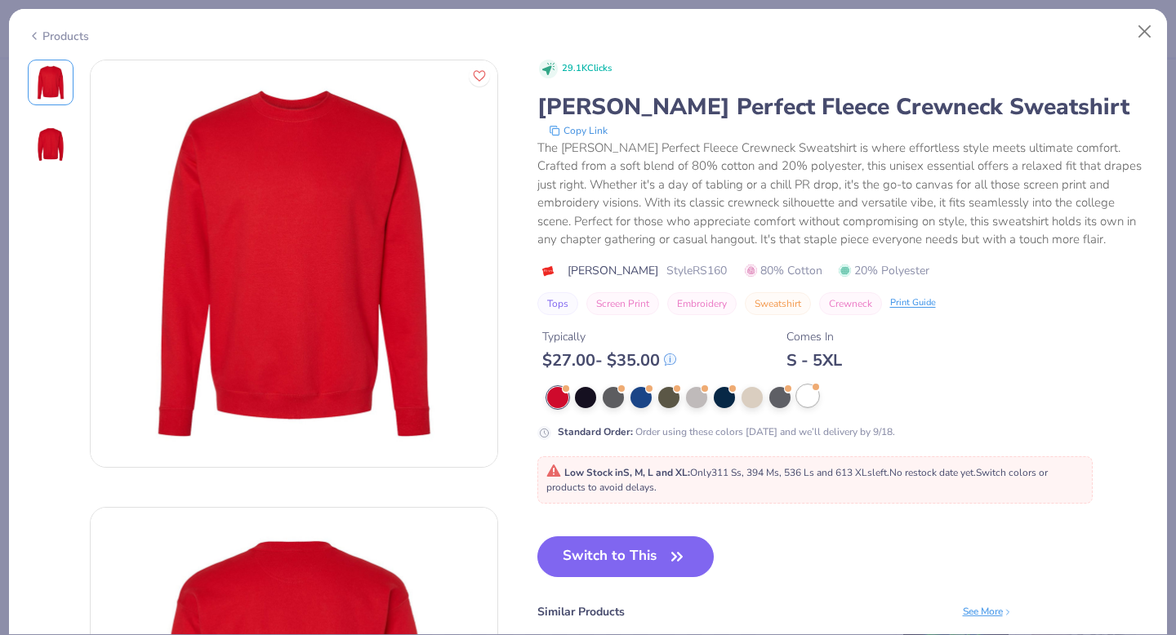
click at [808, 397] on div at bounding box center [807, 396] width 21 height 21
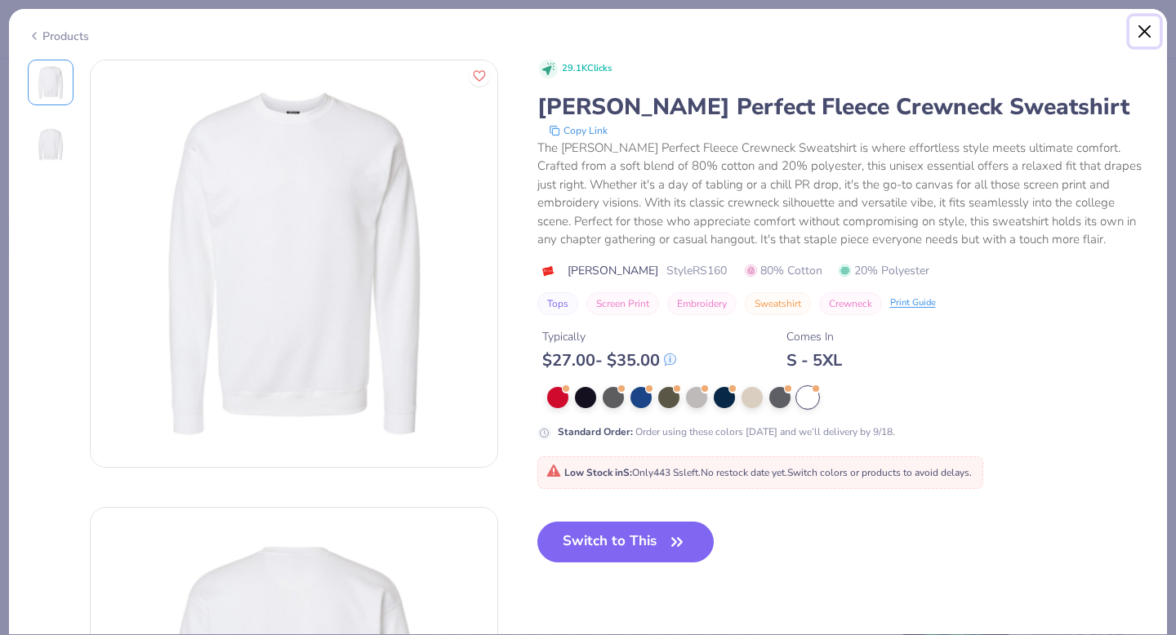
click at [1150, 30] on button "Close" at bounding box center [1145, 31] width 31 height 31
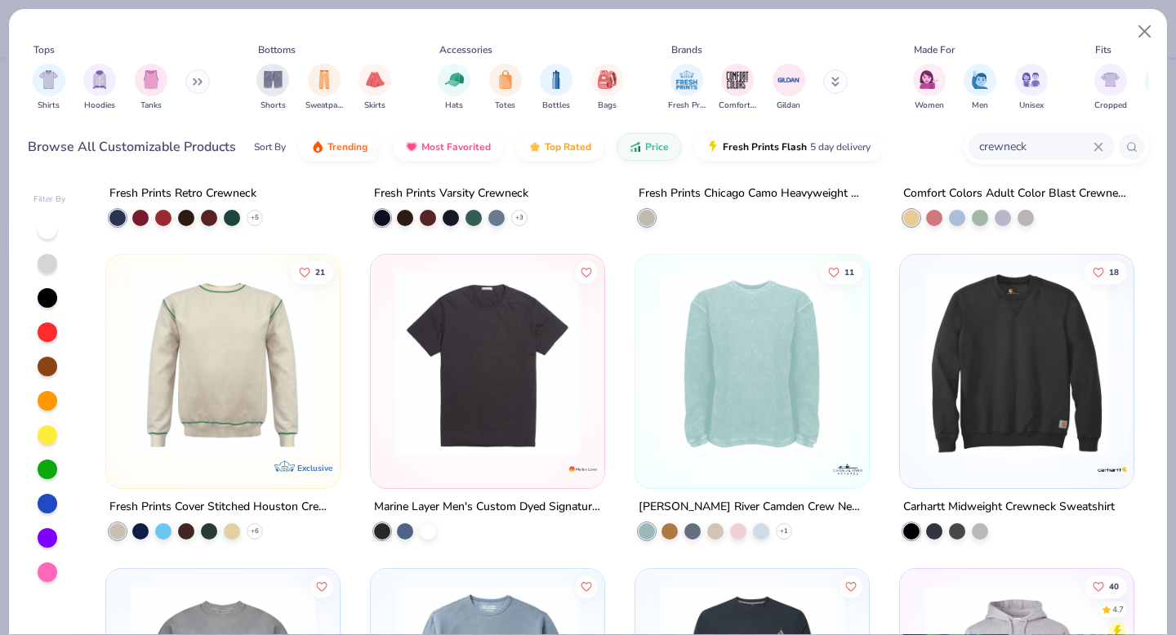
scroll to position [2136, 0]
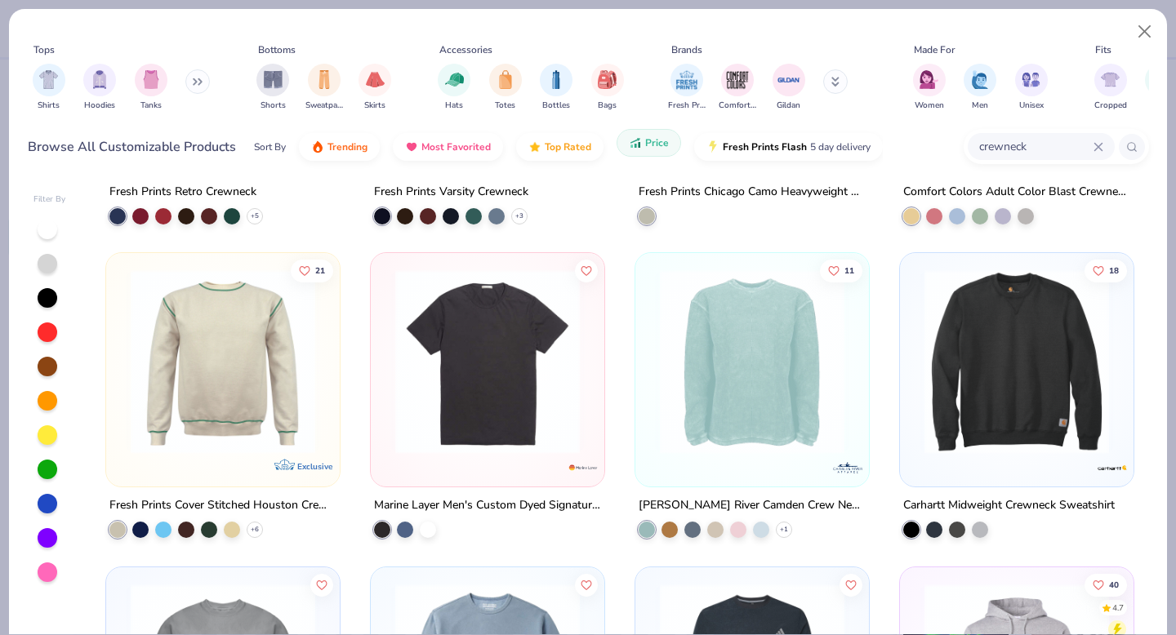
click at [645, 144] on span "Price" at bounding box center [657, 142] width 24 height 13
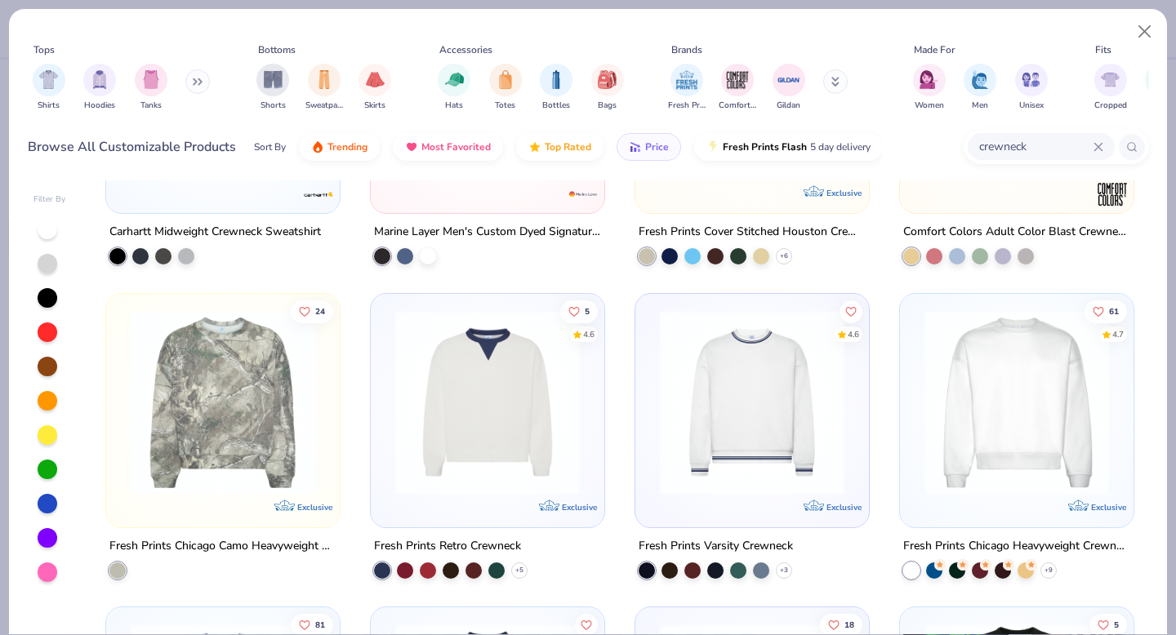
scroll to position [526, 0]
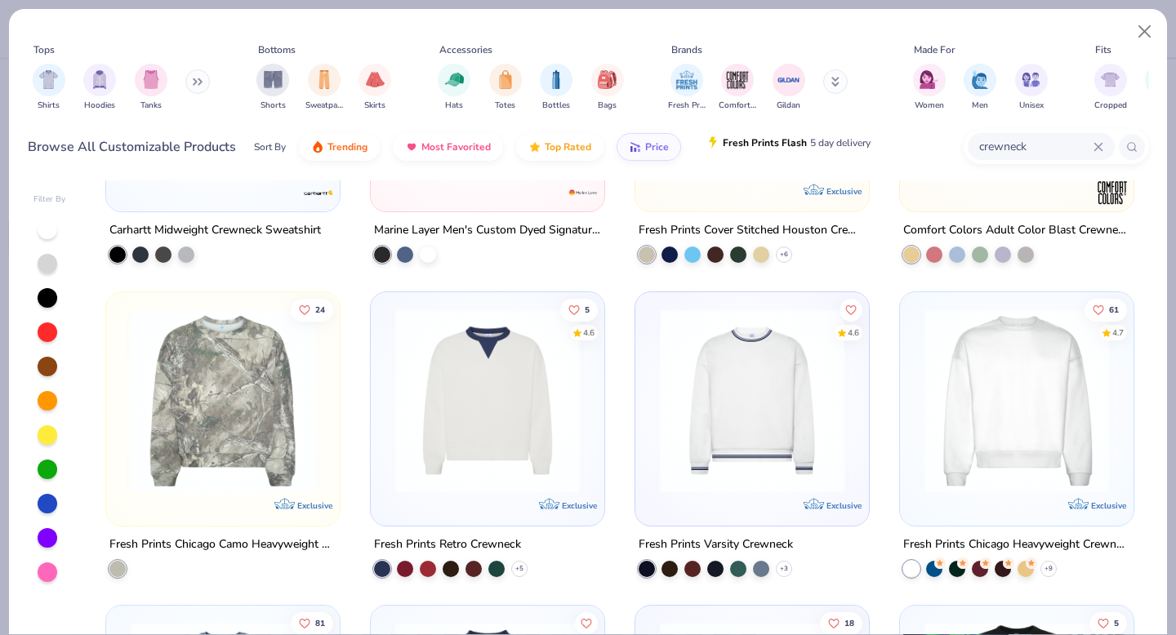
click at [738, 143] on span "Fresh Prints Flash" at bounding box center [765, 142] width 84 height 13
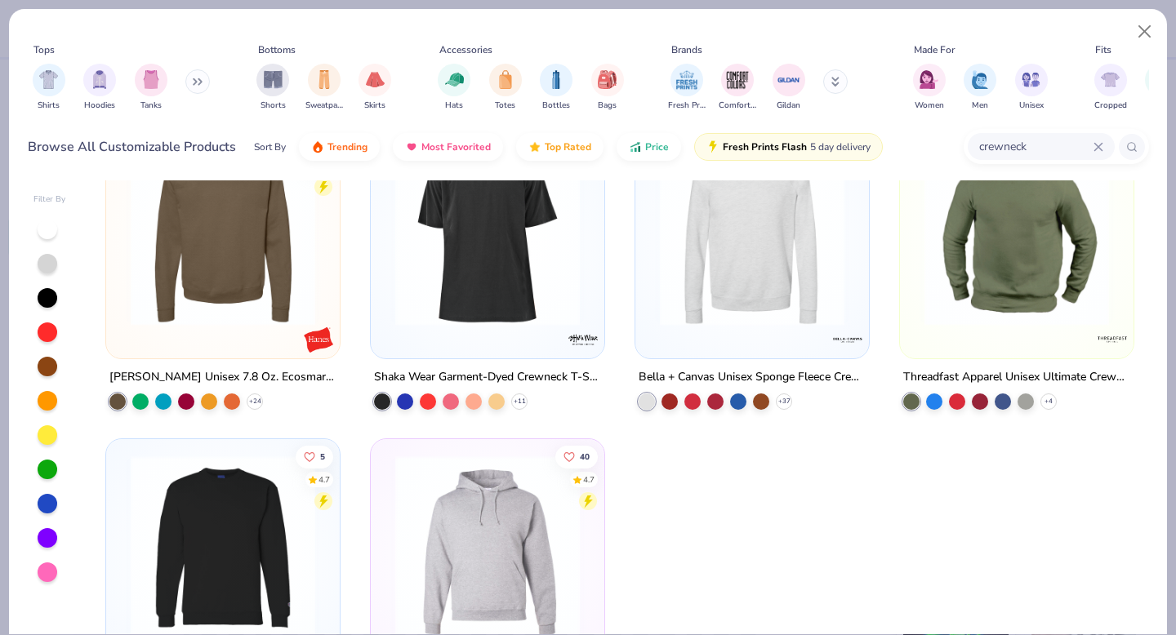
scroll to position [0, 0]
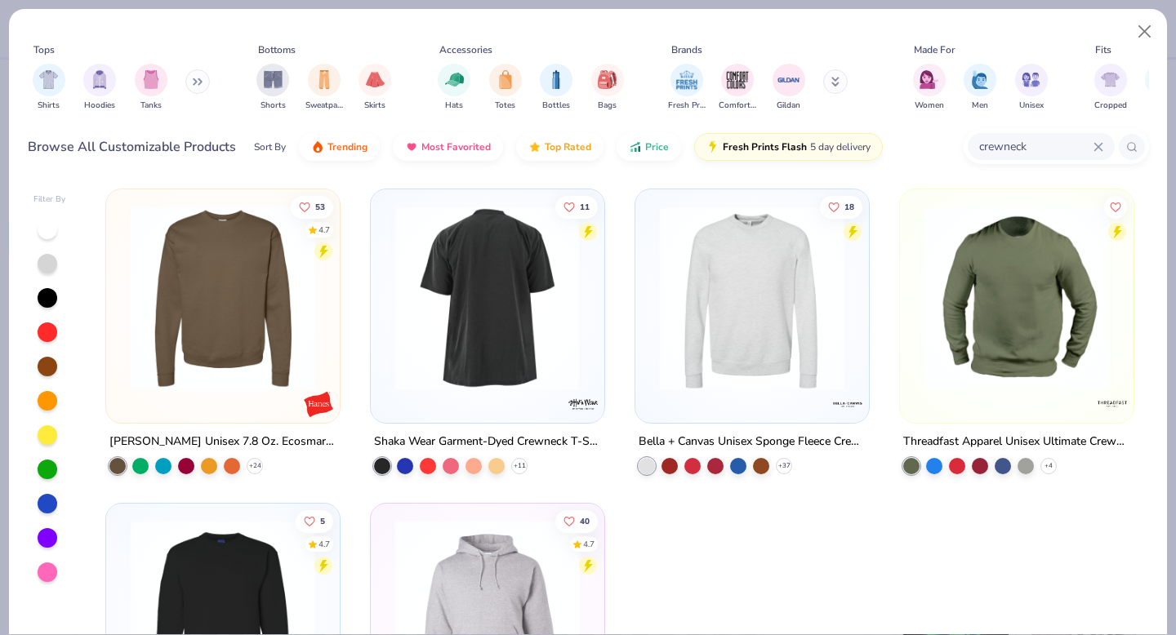
click at [252, 251] on img at bounding box center [223, 298] width 201 height 185
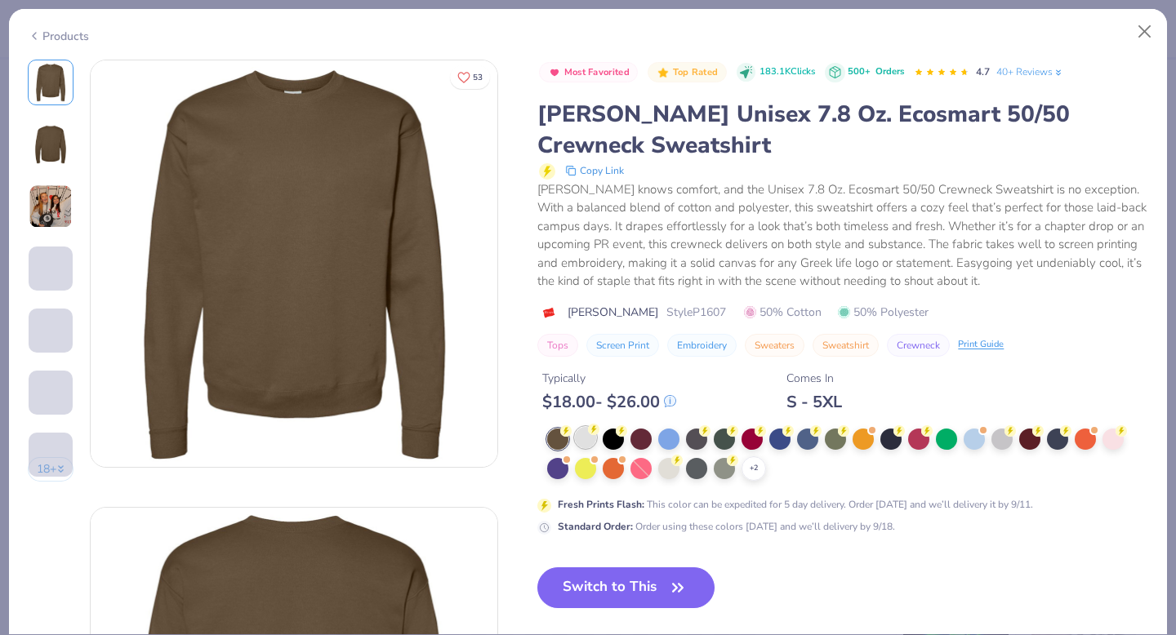
click at [582, 440] on div at bounding box center [585, 437] width 21 height 21
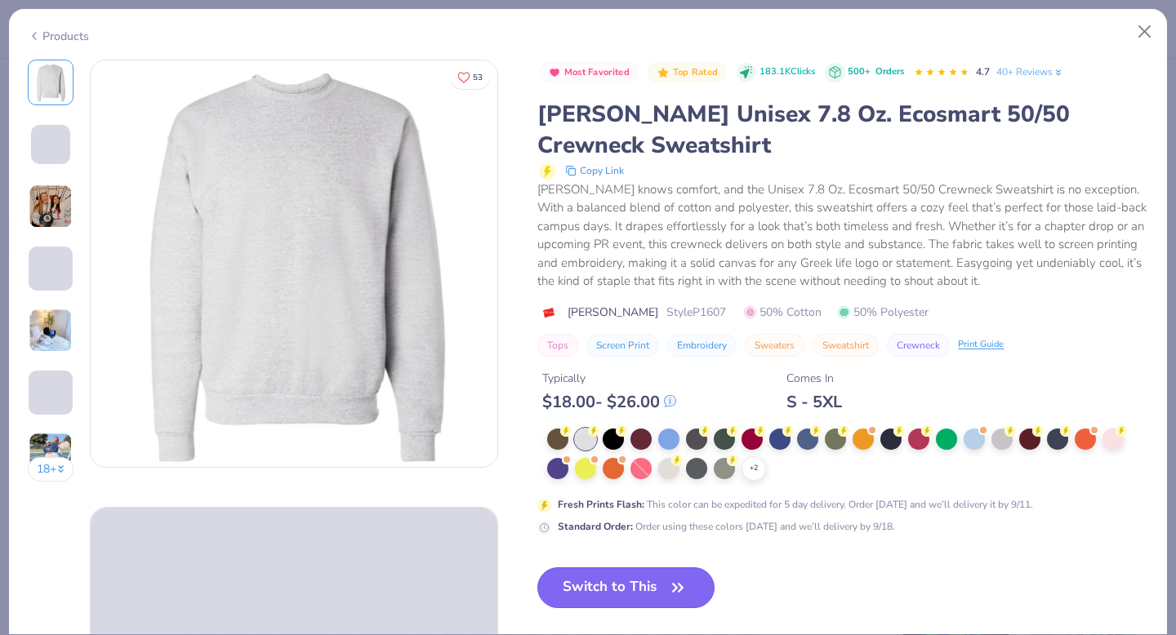
click at [628, 582] on button "Switch to This" at bounding box center [625, 588] width 177 height 41
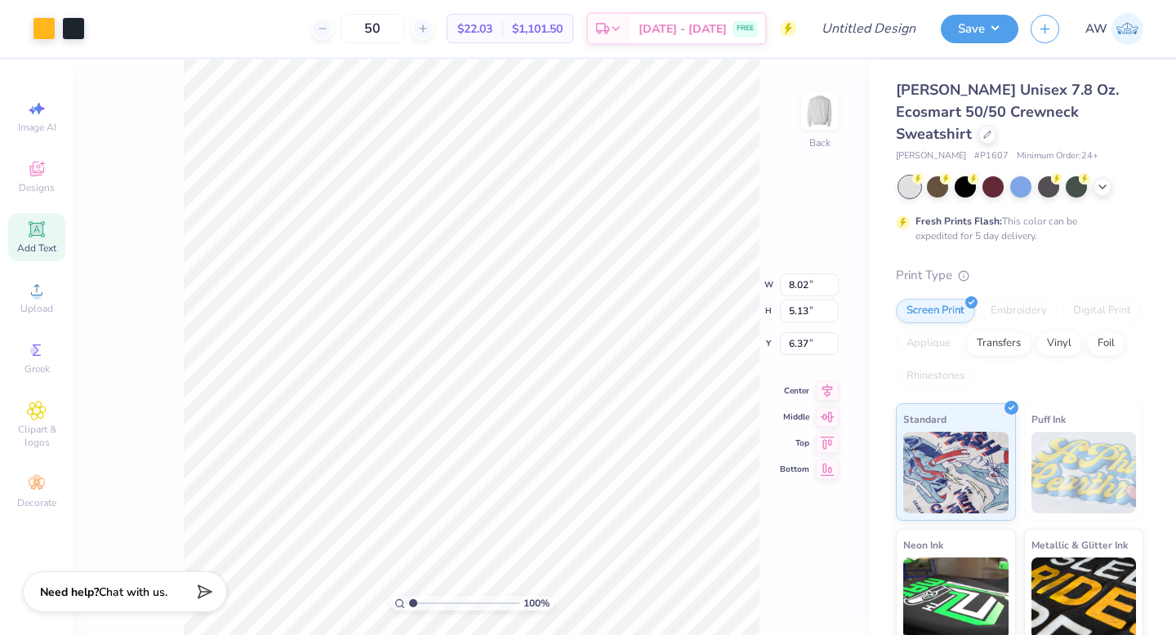
type input "3.00"
type input "7.05"
type input "4.51"
type input "3.00"
click at [38, 25] on div at bounding box center [44, 27] width 23 height 23
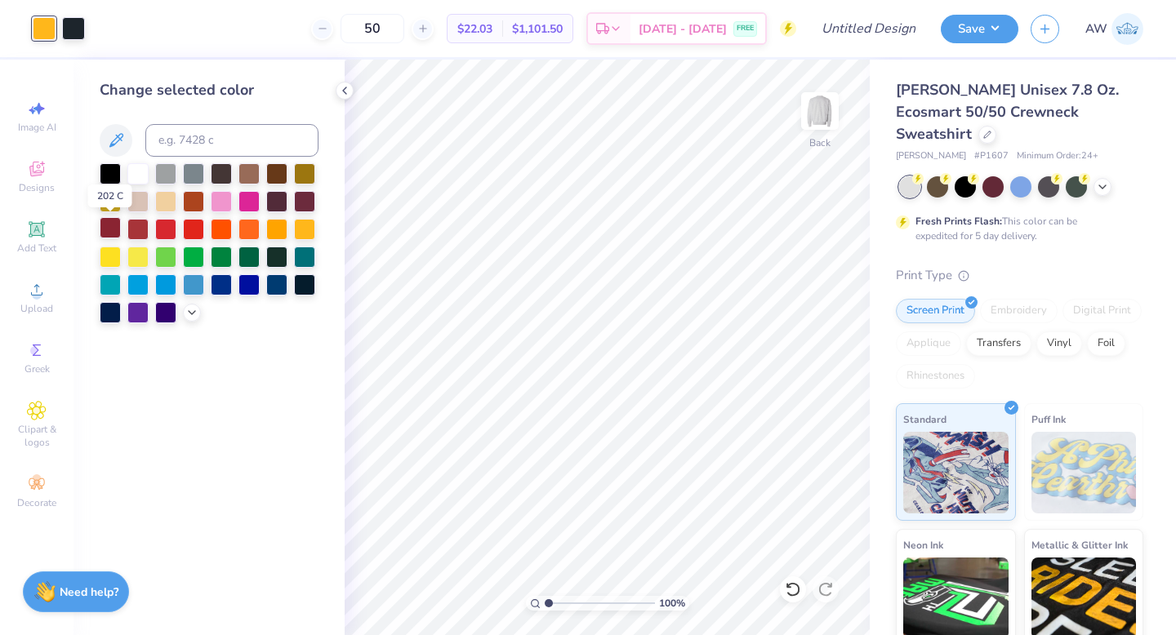
click at [111, 230] on div at bounding box center [110, 227] width 21 height 21
click at [74, 27] on div at bounding box center [73, 27] width 23 height 23
click at [185, 168] on div at bounding box center [193, 172] width 21 height 21
click at [165, 171] on div at bounding box center [165, 172] width 21 height 21
click at [118, 173] on div at bounding box center [110, 172] width 21 height 21
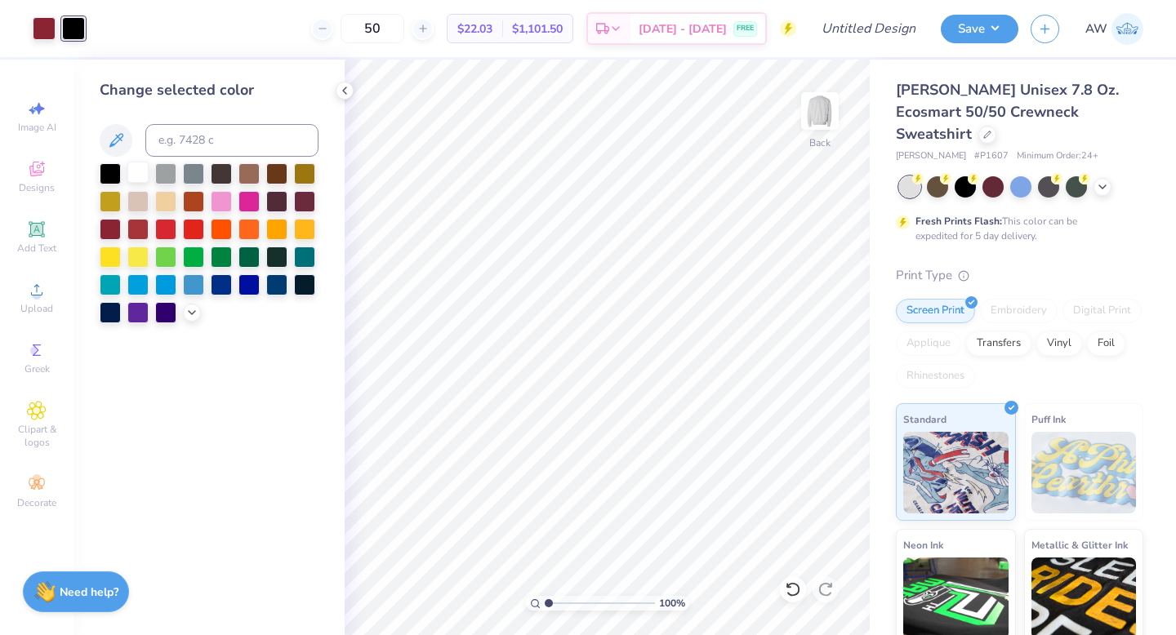
click at [137, 173] on div at bounding box center [137, 172] width 21 height 21
click at [198, 307] on icon at bounding box center [191, 311] width 13 height 13
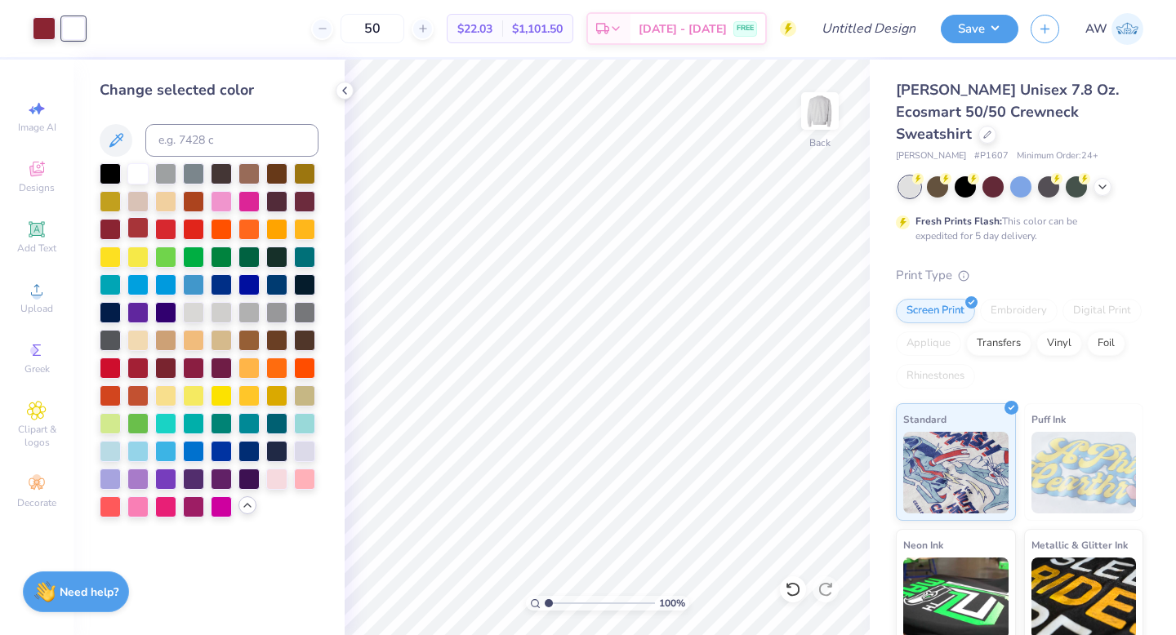
click at [141, 232] on div at bounding box center [137, 227] width 21 height 21
click at [224, 203] on div at bounding box center [221, 201] width 21 height 21
drag, startPoint x: 253, startPoint y: 363, endPoint x: 193, endPoint y: 351, distance: 61.7
click at [253, 363] on div at bounding box center [249, 368] width 21 height 21
click at [169, 396] on div at bounding box center [165, 394] width 21 height 21
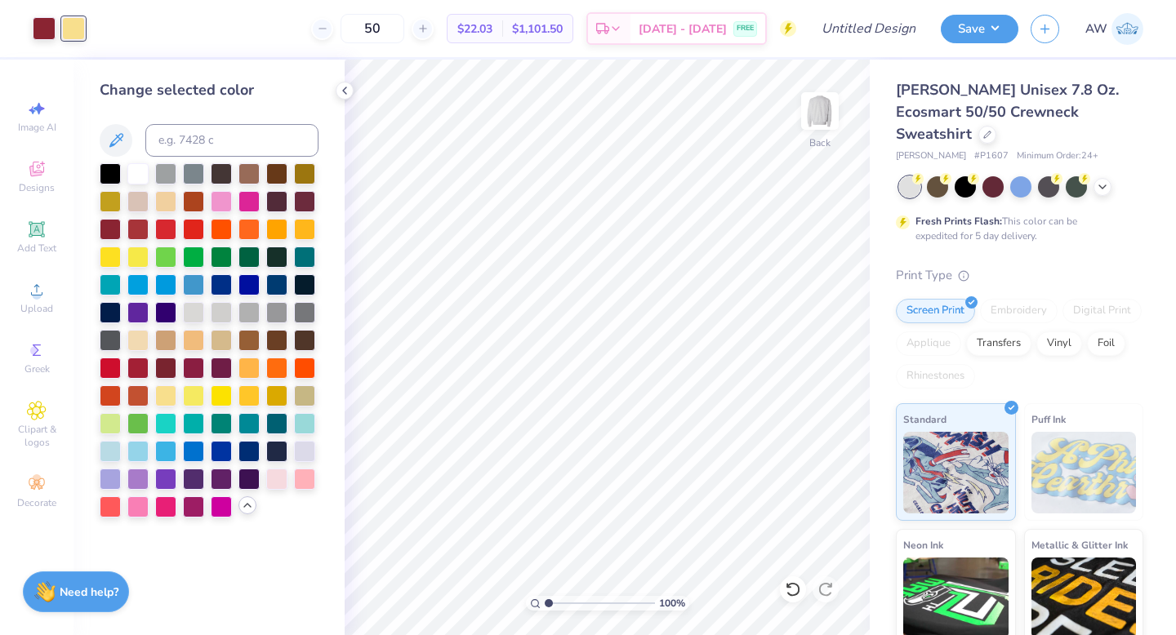
drag, startPoint x: 221, startPoint y: 334, endPoint x: 198, endPoint y: 327, distance: 24.0
click at [221, 334] on div at bounding box center [221, 340] width 21 height 21
click at [191, 324] on div at bounding box center [209, 340] width 219 height 354
click at [194, 310] on div at bounding box center [193, 311] width 21 height 21
click at [212, 310] on div at bounding box center [221, 311] width 21 height 21
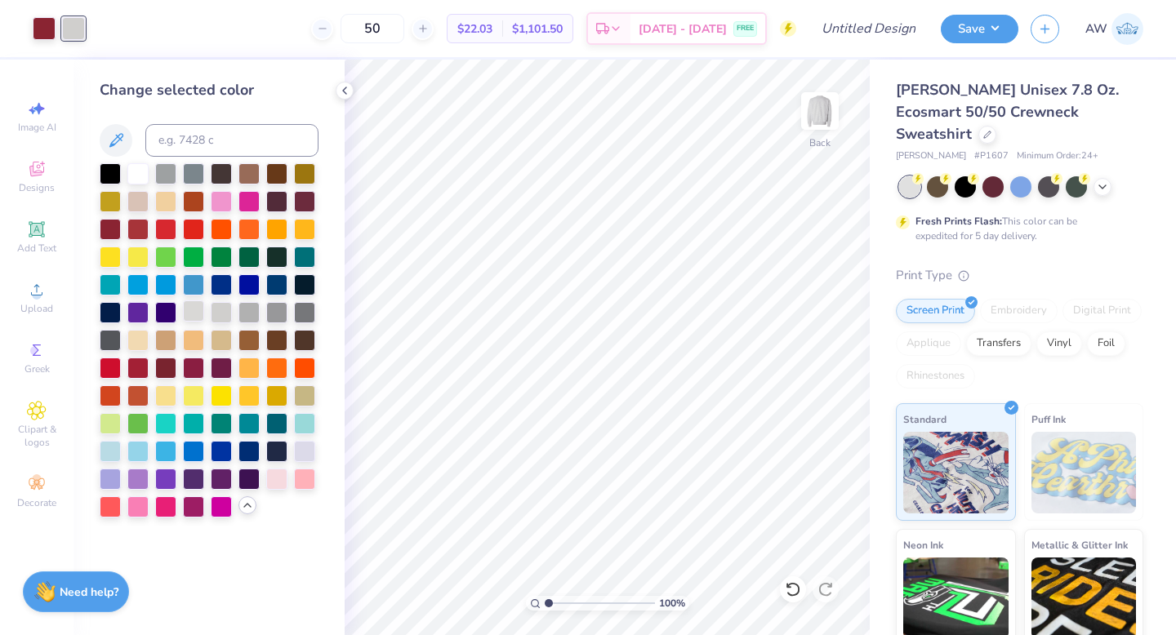
click at [189, 310] on div at bounding box center [193, 311] width 21 height 21
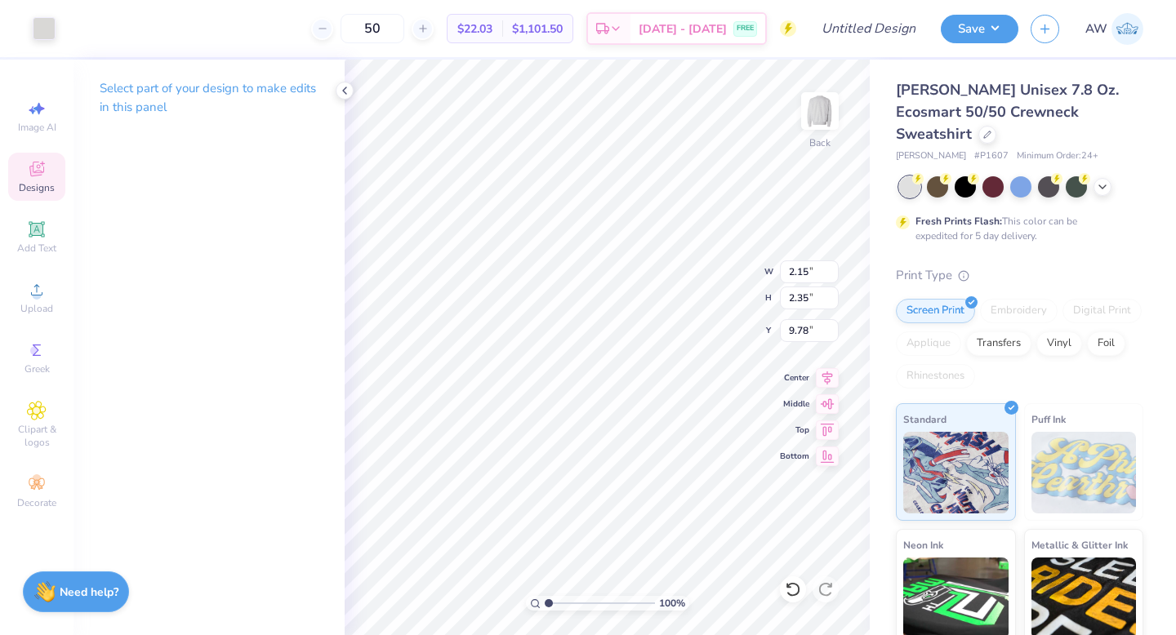
type input "9.78"
click at [80, 30] on div at bounding box center [73, 27] width 23 height 23
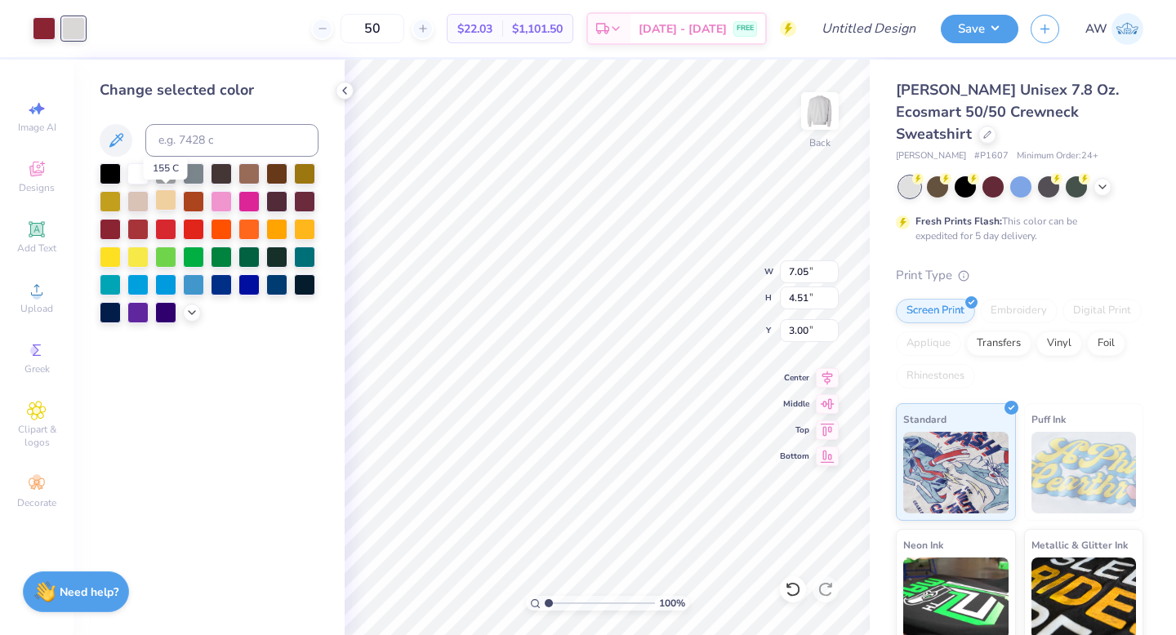
click at [167, 202] on div at bounding box center [165, 199] width 21 height 21
click at [251, 207] on div at bounding box center [249, 199] width 21 height 21
click at [302, 255] on div at bounding box center [304, 255] width 21 height 21
click at [247, 289] on div at bounding box center [249, 283] width 21 height 21
click at [172, 257] on div at bounding box center [165, 255] width 21 height 21
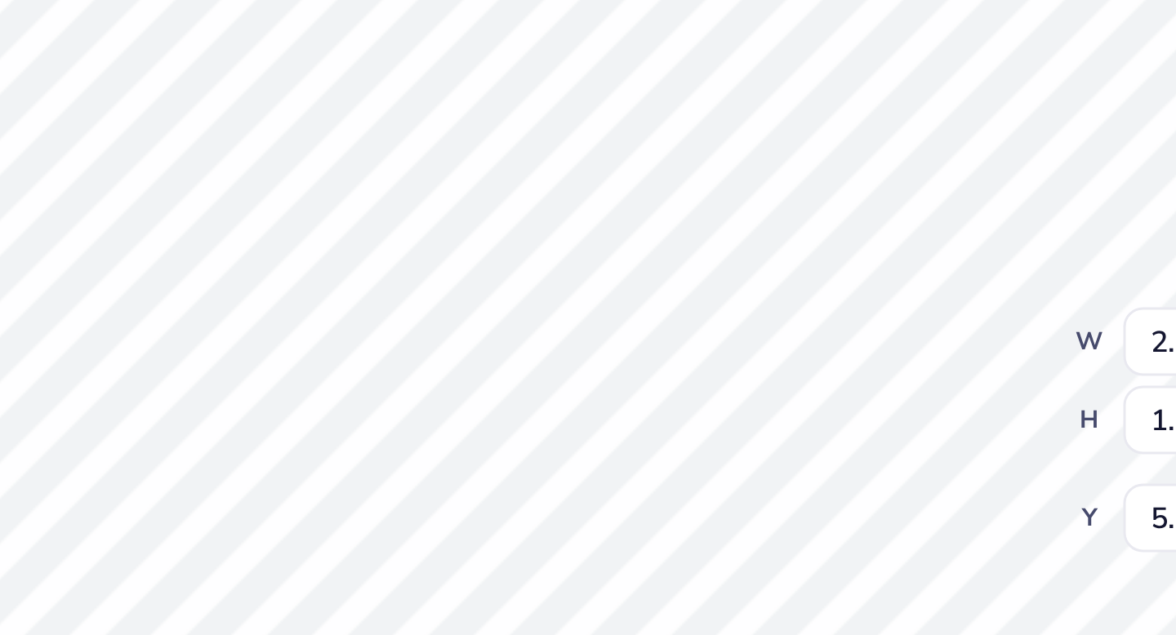
type input "6.60"
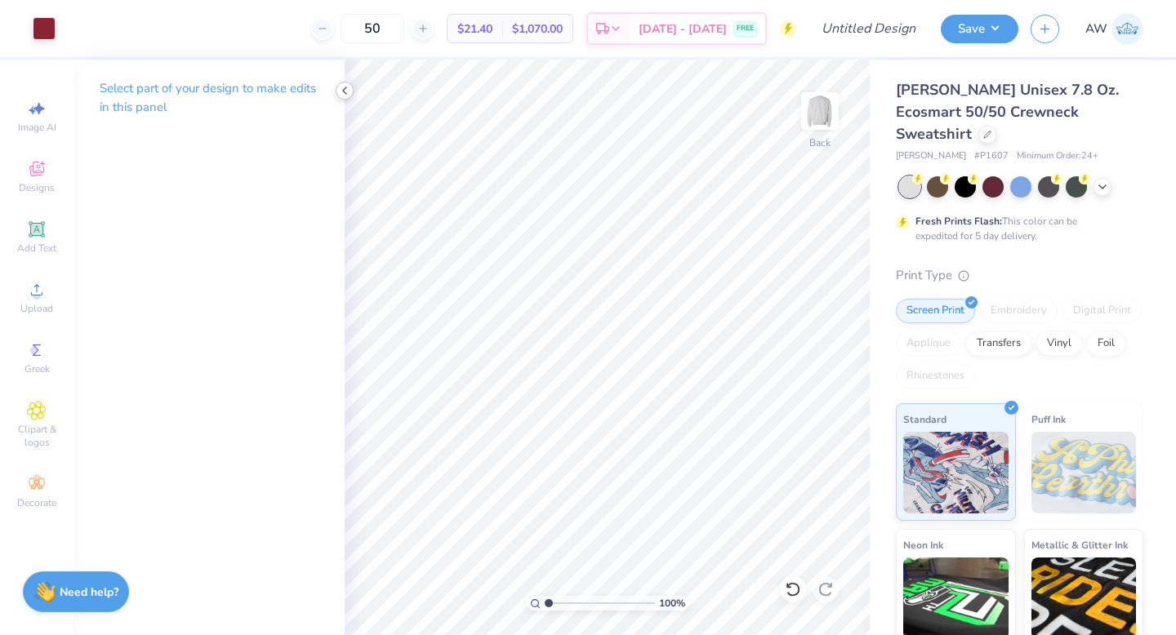
click at [348, 82] on div at bounding box center [345, 91] width 18 height 18
